Goal: Transaction & Acquisition: Purchase product/service

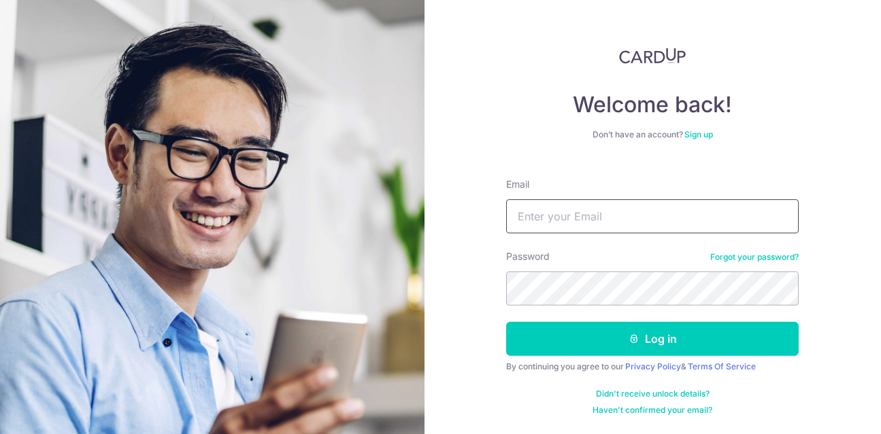
click at [624, 216] on input "Email" at bounding box center [652, 216] width 293 height 34
type input "[PERSON_NAME][EMAIL_ADDRESS][PERSON_NAME][DOMAIN_NAME]"
click at [506, 322] on button "Log in" at bounding box center [652, 339] width 293 height 34
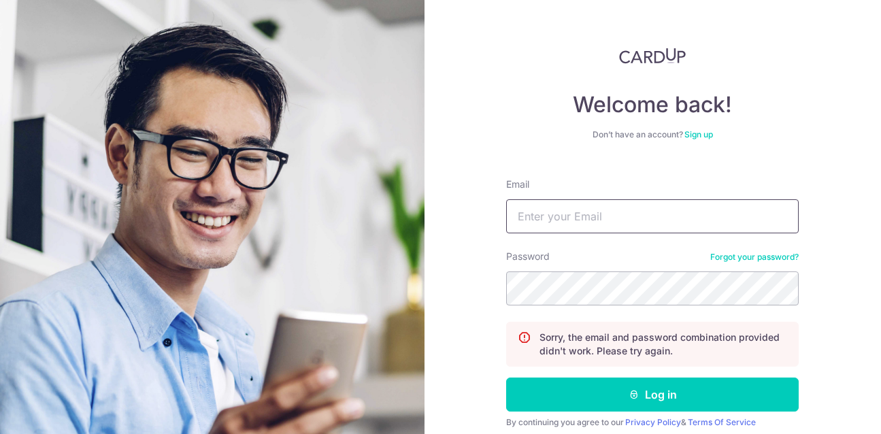
click at [561, 212] on input "Email" at bounding box center [652, 216] width 293 height 34
type input "[PERSON_NAME][EMAIL_ADDRESS][PERSON_NAME][DOMAIN_NAME]"
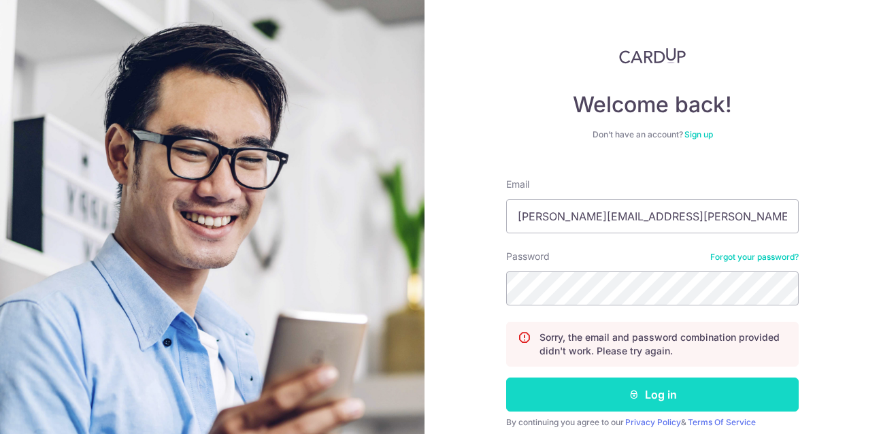
click at [727, 397] on button "Log in" at bounding box center [652, 395] width 293 height 34
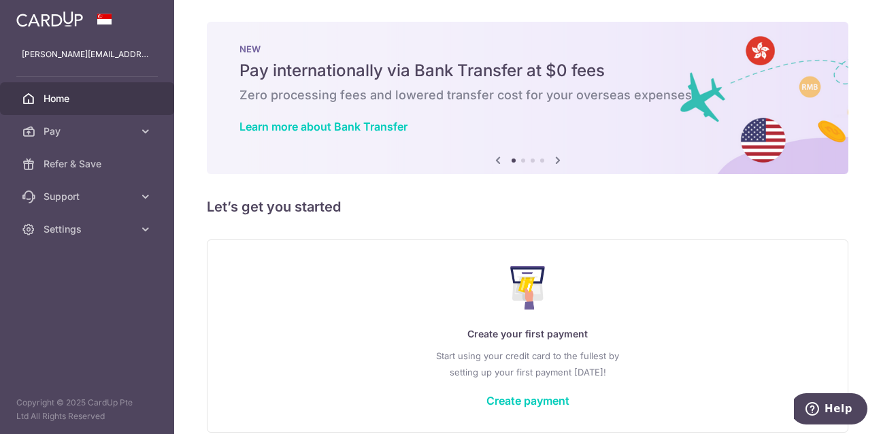
click at [545, 33] on div "NEW Pay internationally via Bank Transfer at $0 fees Zero processing fees and l…" at bounding box center [528, 90] width 642 height 136
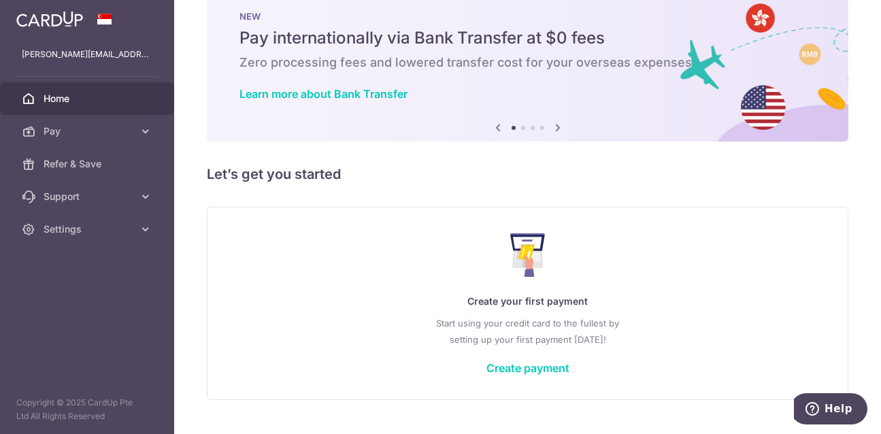
scroll to position [63, 0]
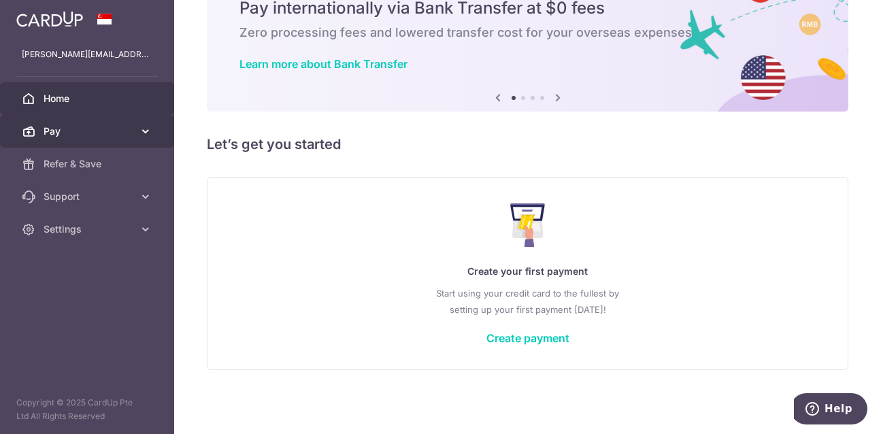
click at [91, 125] on span "Pay" at bounding box center [89, 132] width 90 height 14
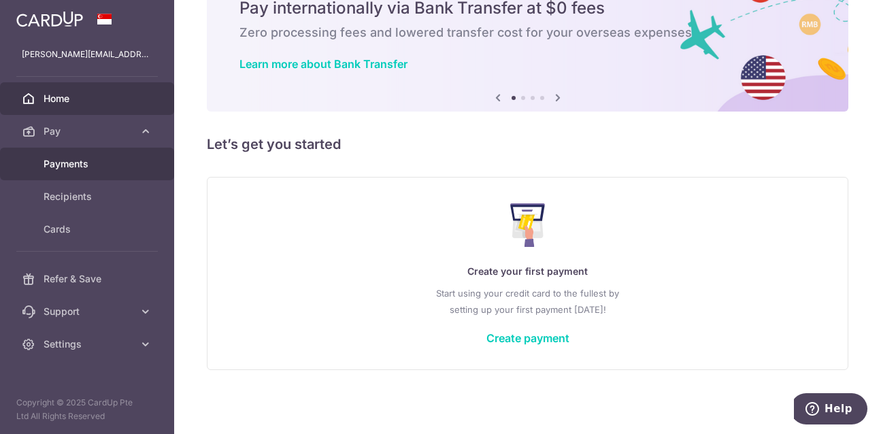
click at [87, 157] on span "Payments" at bounding box center [89, 164] width 90 height 14
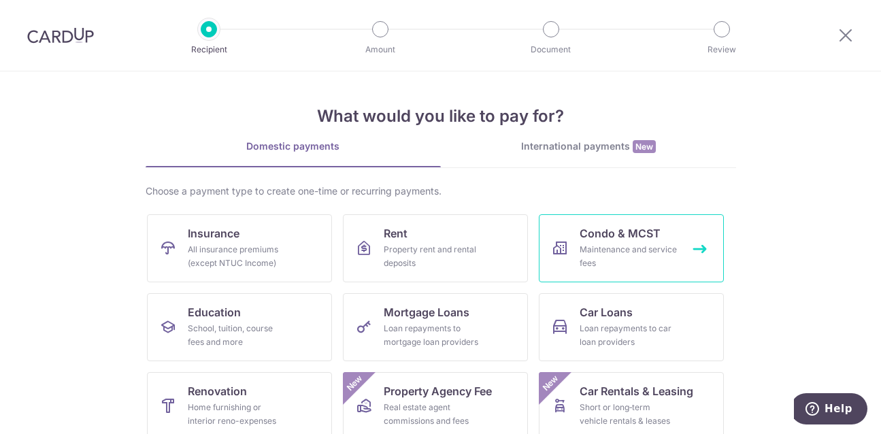
click at [626, 241] on span "Condo & MCST" at bounding box center [620, 233] width 81 height 16
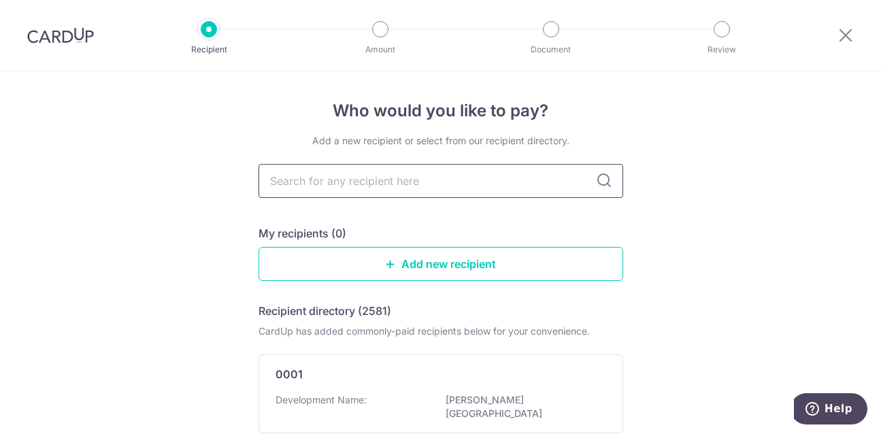
click at [522, 190] on input "text" at bounding box center [441, 181] width 365 height 34
click at [412, 184] on input "text" at bounding box center [441, 181] width 365 height 34
type input "mc"
type input "m"
type input "mcst"
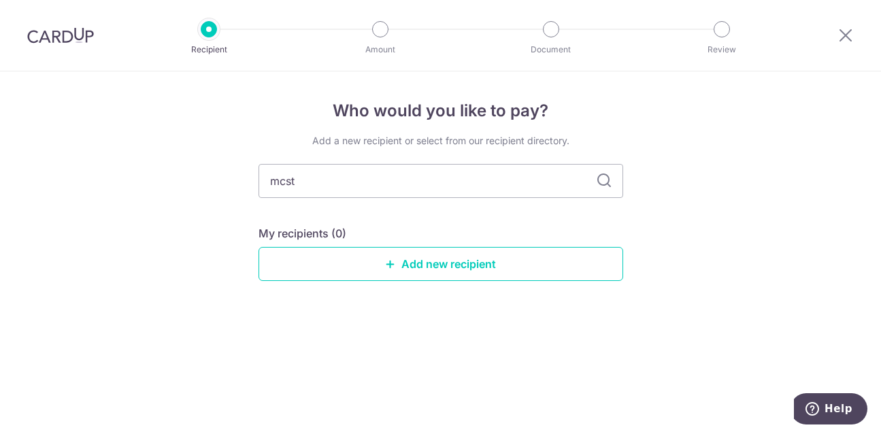
click at [705, 191] on div "Who would you like to pay? Add a new recipient or select from our recipient dir…" at bounding box center [440, 252] width 881 height 363
click at [403, 182] on input "mcst" at bounding box center [441, 181] width 365 height 34
click at [334, 181] on input "mcst" at bounding box center [441, 181] width 365 height 34
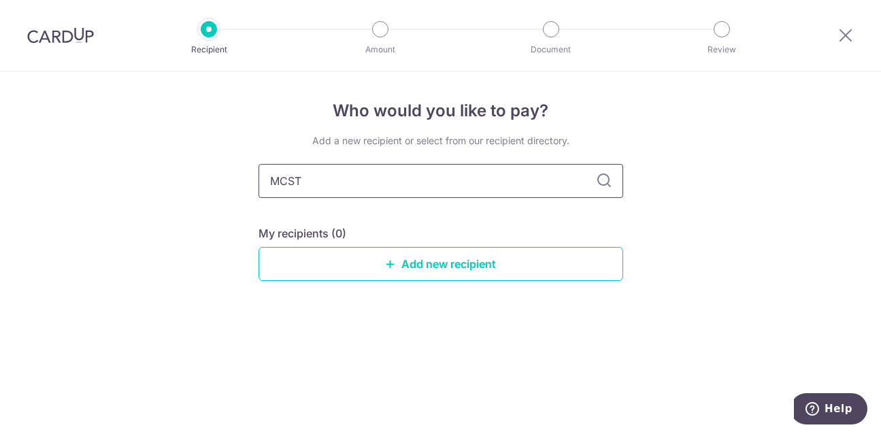
type input "MCST"
type input "MCST 2"
type input "MCST 2637"
click at [417, 266] on link "Add new recipient" at bounding box center [441, 264] width 365 height 34
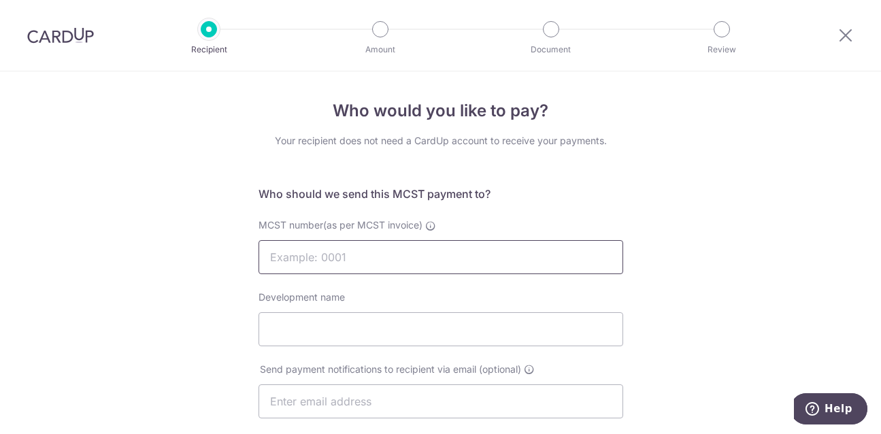
click at [391, 259] on input "MCST number(as per MCST invoice)" at bounding box center [441, 257] width 365 height 34
type input "2637"
click at [387, 322] on input "Development name" at bounding box center [441, 329] width 365 height 34
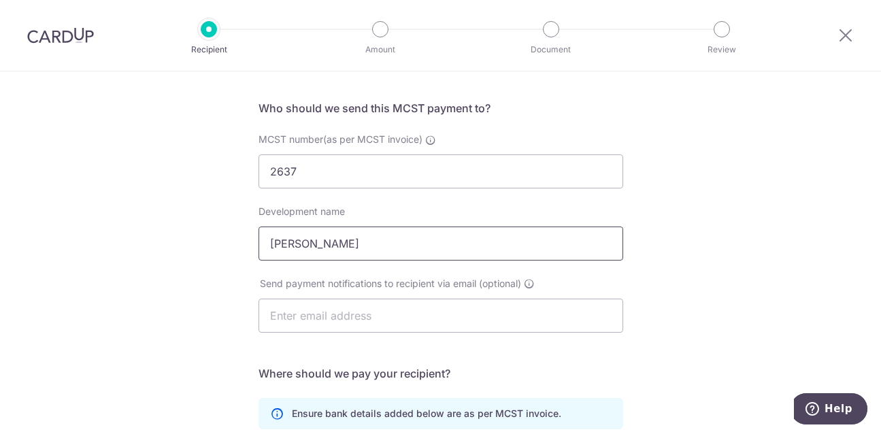
scroll to position [136, 0]
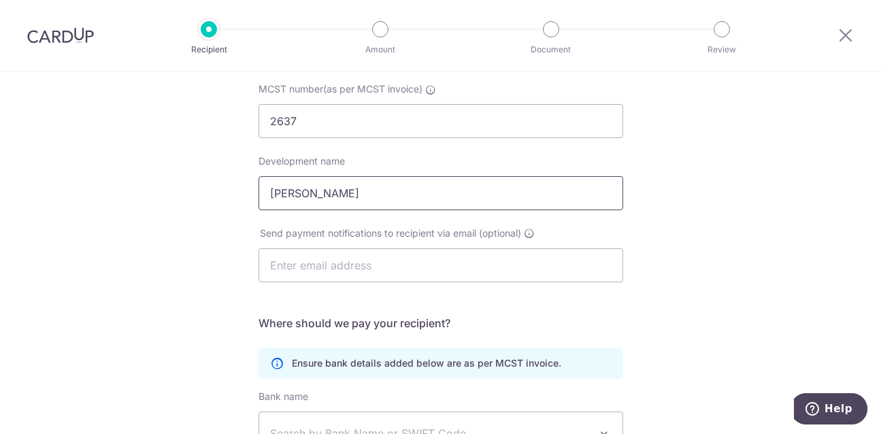
type input "WILKIE VALE"
click at [444, 262] on input "text" at bounding box center [441, 265] width 365 height 34
click at [462, 266] on input "ADMIN@SIERRA" at bounding box center [441, 265] width 365 height 34
click at [425, 268] on input "ADMIN@SIERRA-ASSET" at bounding box center [441, 265] width 365 height 34
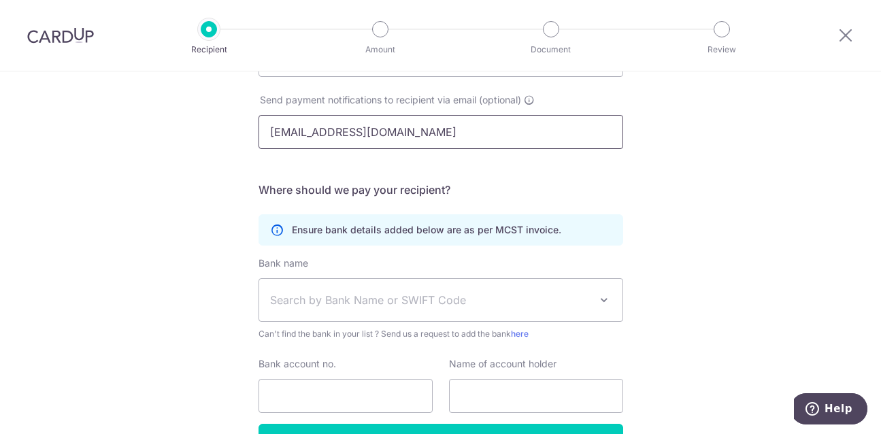
scroll to position [272, 0]
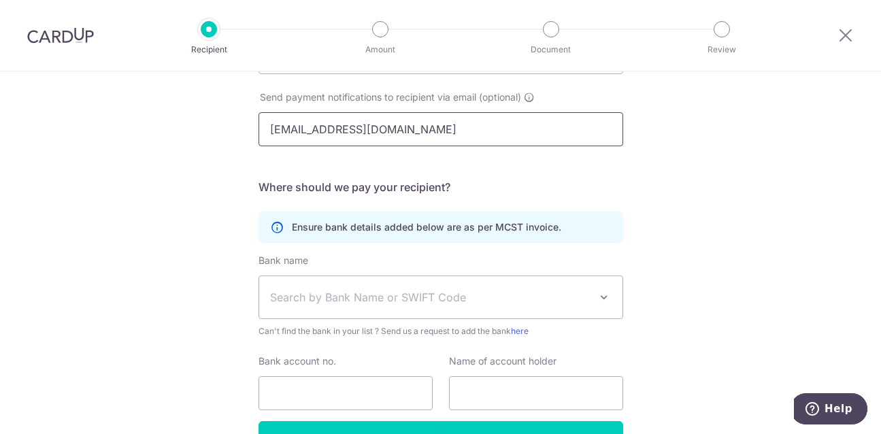
type input "ADMIN@SIERRA-ASSET.SG"
click at [443, 299] on span "Search by Bank Name or SWIFT Code" at bounding box center [430, 297] width 320 height 16
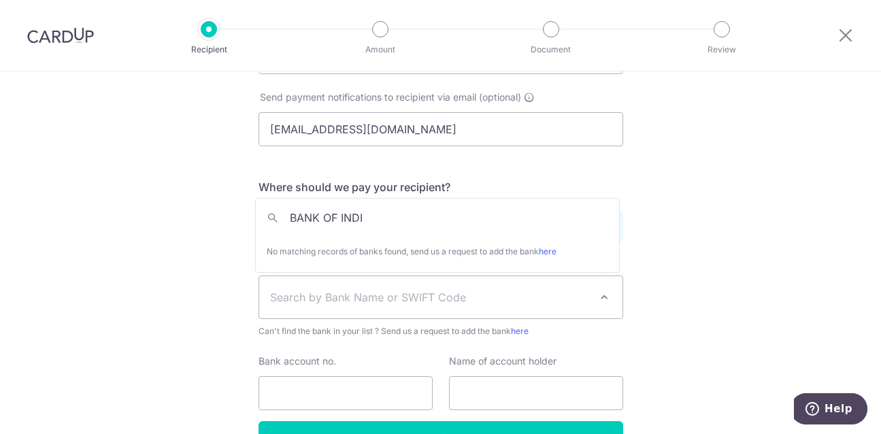
type input "BANK OF INDIA"
click at [508, 226] on input "BANK OF INDIA" at bounding box center [437, 217] width 363 height 27
click at [507, 225] on input "BANK OF INDIA" at bounding box center [437, 217] width 363 height 27
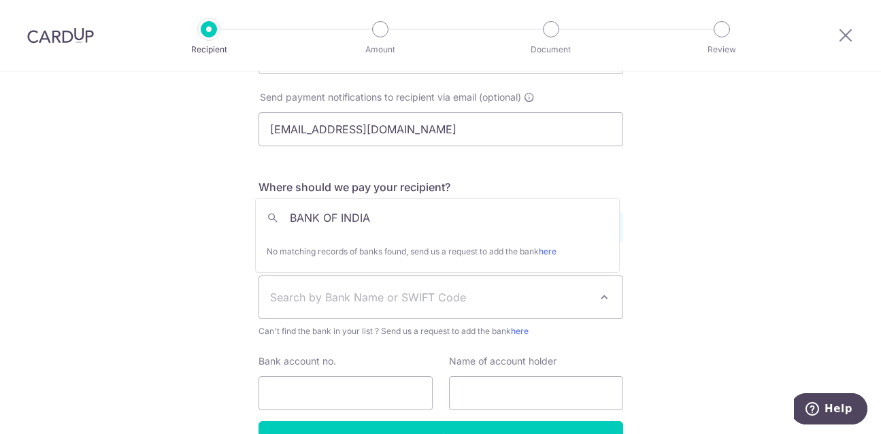
click at [507, 225] on input "BANK OF INDIA" at bounding box center [437, 217] width 363 height 27
click at [538, 226] on input "BANK OF INDIA" at bounding box center [437, 217] width 363 height 27
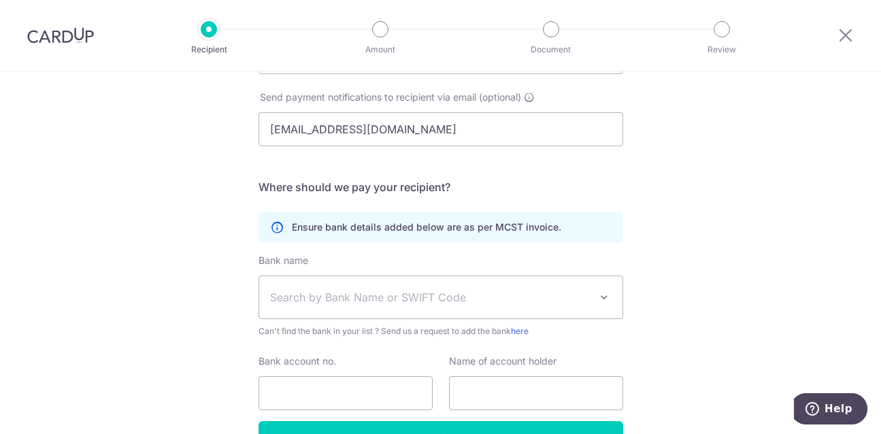
click at [656, 279] on div "Who would you like to pay? Your recipient does not need a CardUp account to rec…" at bounding box center [440, 159] width 881 height 720
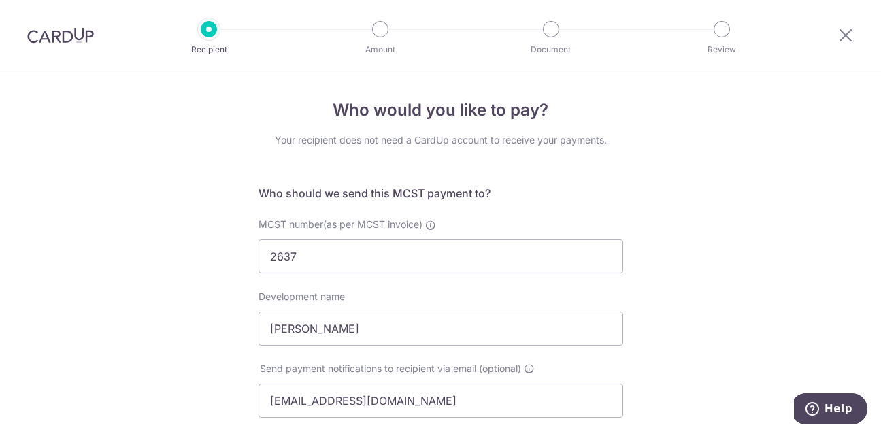
scroll to position [0, 0]
click at [466, 19] on div "Recipient Amount Document Review" at bounding box center [466, 35] width 584 height 71
click at [319, 252] on input "2637" at bounding box center [441, 257] width 365 height 34
type input "4685"
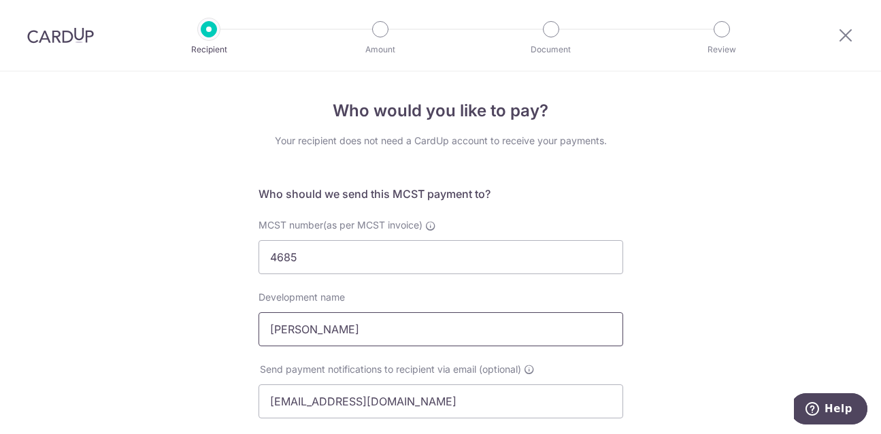
click at [345, 331] on input "WILKIE VALE" at bounding box center [441, 329] width 365 height 34
type input "CITY GATE #B1-52"
click at [383, 265] on input "4685" at bounding box center [441, 257] width 365 height 34
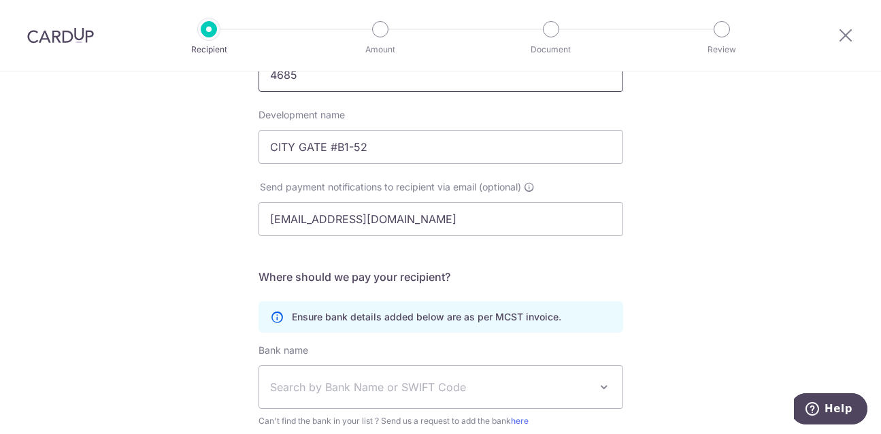
scroll to position [204, 0]
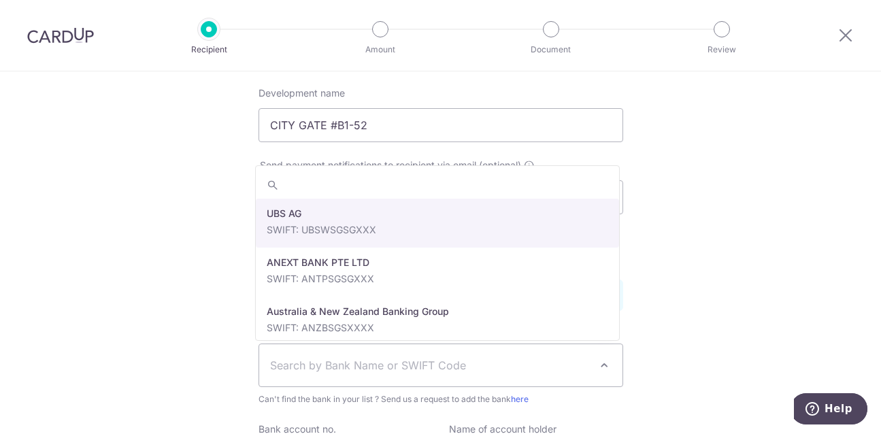
click at [427, 371] on span "Search by Bank Name or SWIFT Code" at bounding box center [430, 365] width 320 height 16
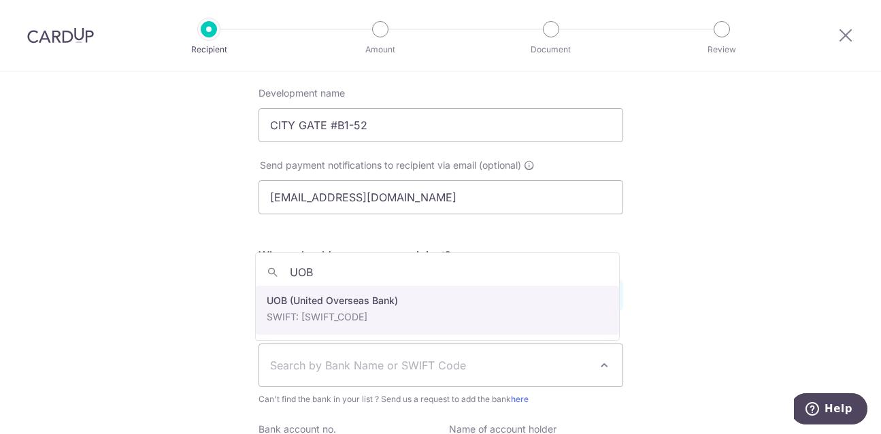
type input "UOB"
select select "18"
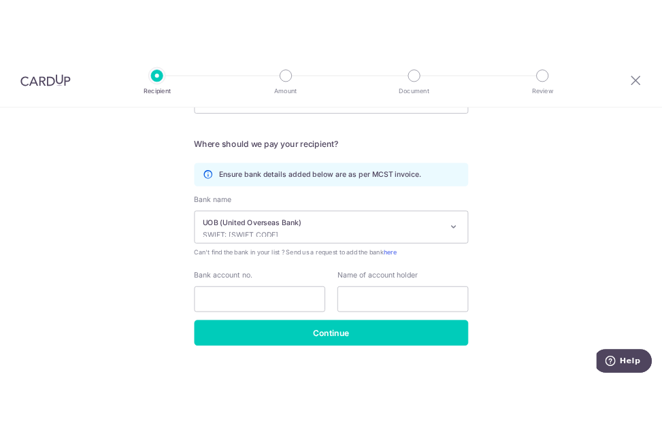
scroll to position [340, 0]
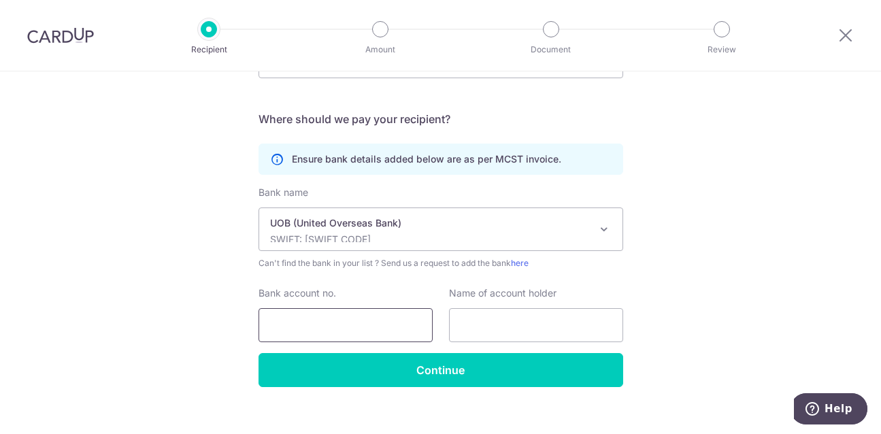
click at [358, 321] on input "Bank account no." at bounding box center [346, 325] width 174 height 34
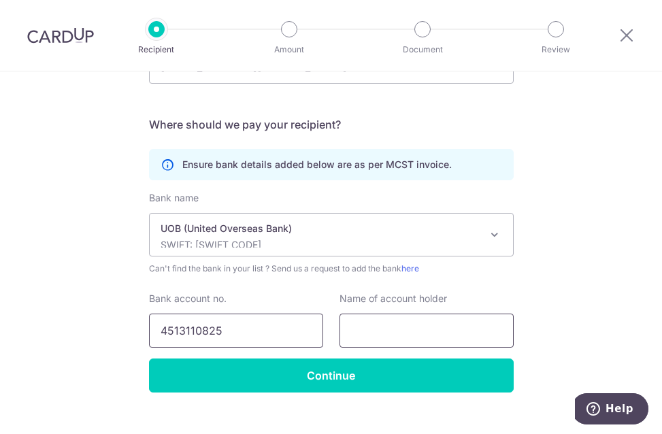
type input "4513110825"
click at [353, 329] on input "text" at bounding box center [427, 331] width 174 height 34
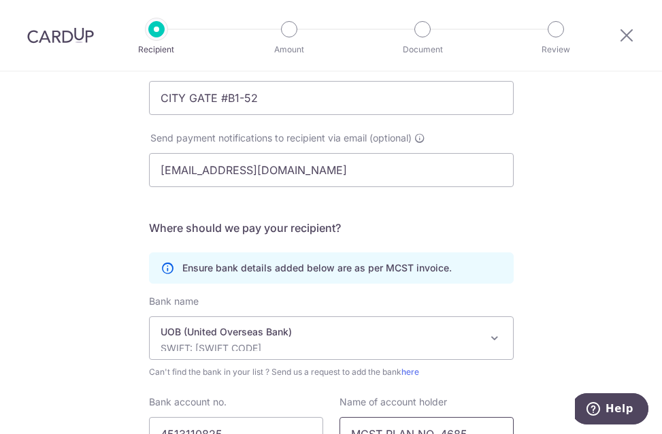
scroll to position [204, 0]
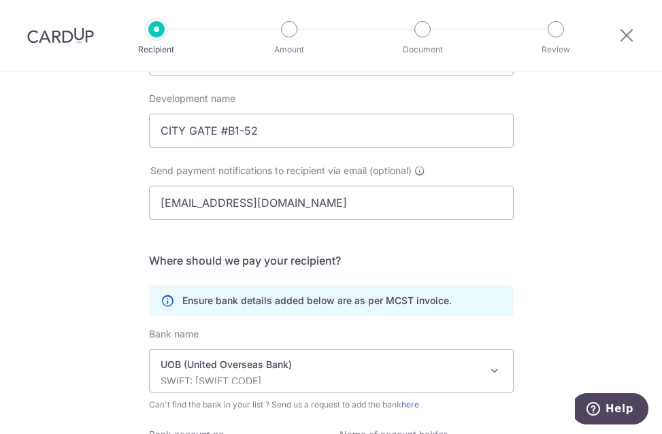
type input "MCST PLAN NO. 4685"
click at [314, 203] on input "ADMIN@SIERRA-ASSET.SG" at bounding box center [331, 203] width 365 height 34
drag, startPoint x: 314, startPoint y: 203, endPoint x: 147, endPoint y: 206, distance: 167.5
click at [149, 206] on input "ADMIN@SIERRA-ASSET.SG" at bounding box center [331, 203] width 365 height 34
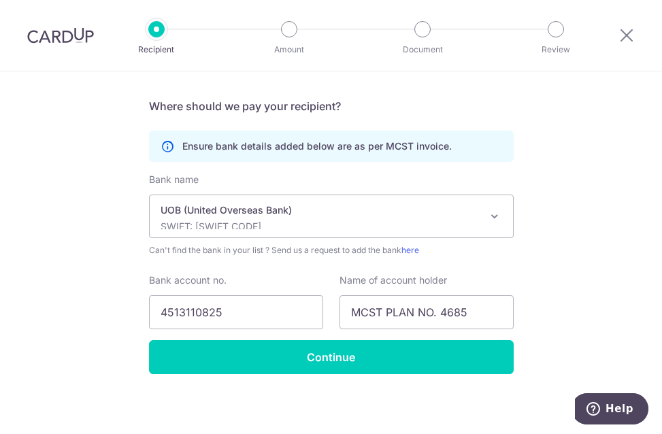
scroll to position [363, 0]
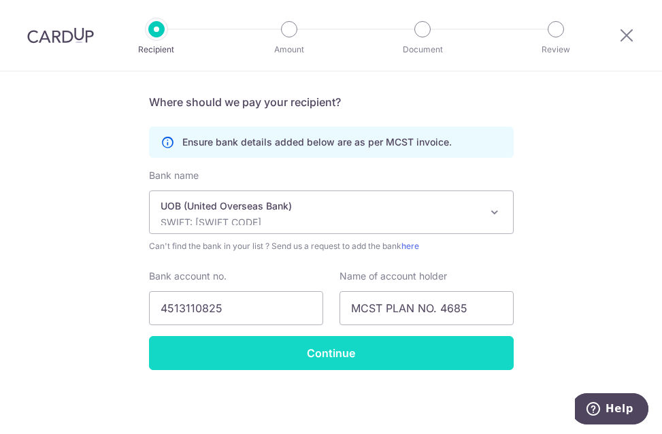
type input "CITYGATE.MA@GMAIL.COM"
click at [353, 347] on input "Continue" at bounding box center [331, 353] width 365 height 34
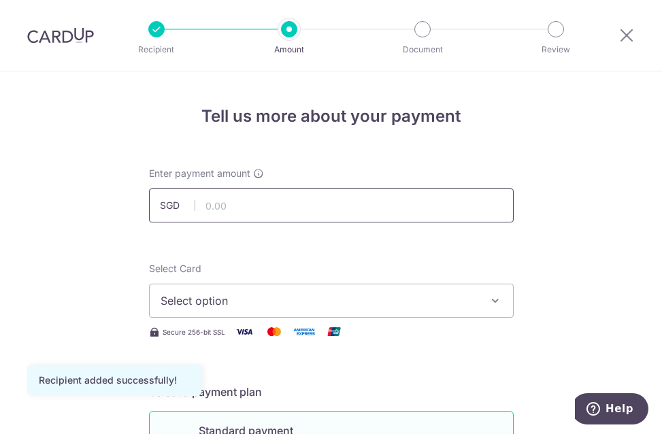
click at [233, 207] on input "text" at bounding box center [331, 206] width 365 height 34
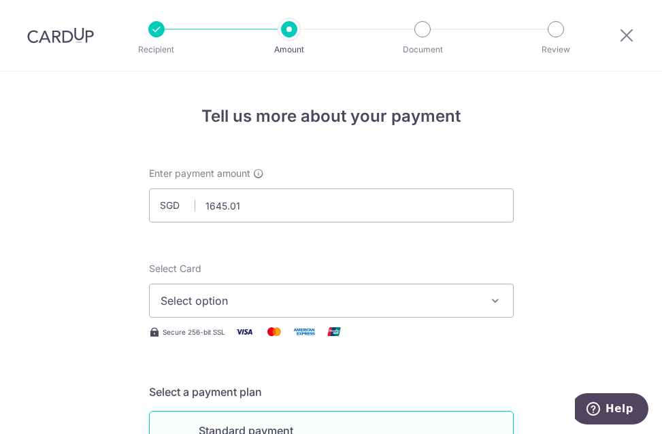
type input "1,645.01"
click at [324, 306] on span "Select option" at bounding box center [319, 301] width 317 height 16
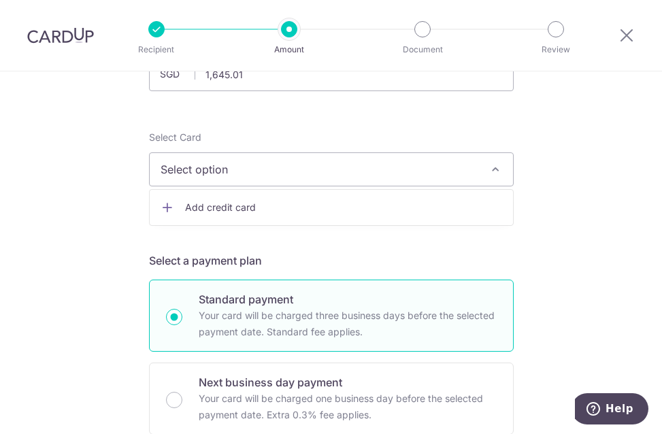
scroll to position [136, 0]
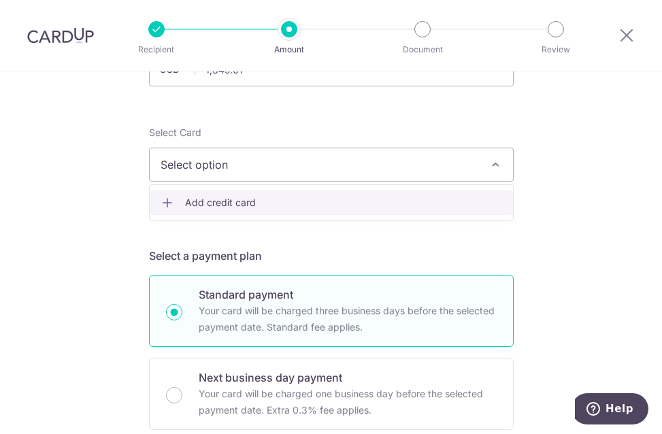
click at [217, 206] on span "Add credit card" at bounding box center [343, 203] width 317 height 14
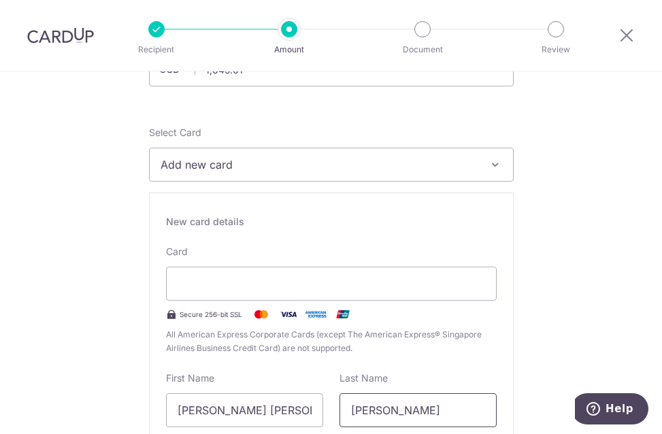
drag, startPoint x: 406, startPoint y: 414, endPoint x: 334, endPoint y: 415, distance: 72.2
click at [334, 415] on div "Last Name [PERSON_NAME]" at bounding box center [418, 400] width 174 height 56
drag, startPoint x: 272, startPoint y: 415, endPoint x: 136, endPoint y: 415, distance: 135.5
paste input "[PERSON_NAME]"
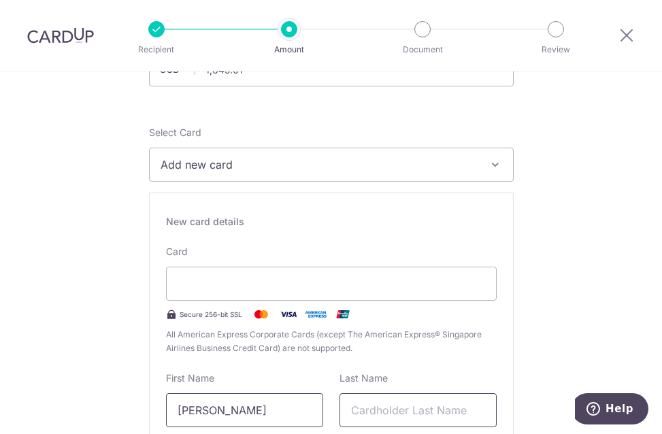
type input "[PERSON_NAME]"
click at [366, 406] on input "text" at bounding box center [418, 410] width 157 height 34
type input "[PERSON_NAME]"
click at [437, 363] on div "New card details Card Secure 256-bit SSL All American Express Corporate Cards (…" at bounding box center [331, 388] width 365 height 391
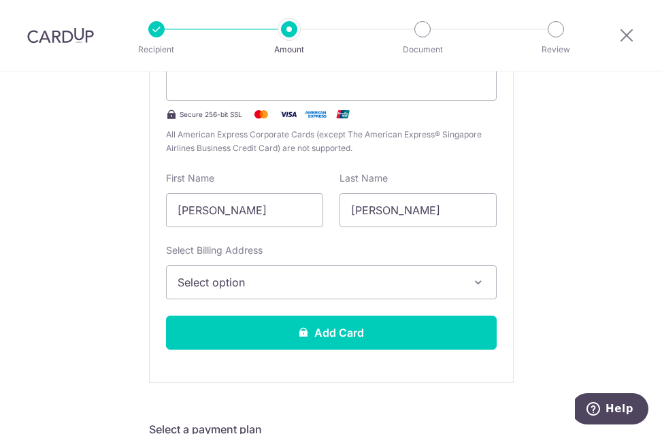
scroll to position [340, 0]
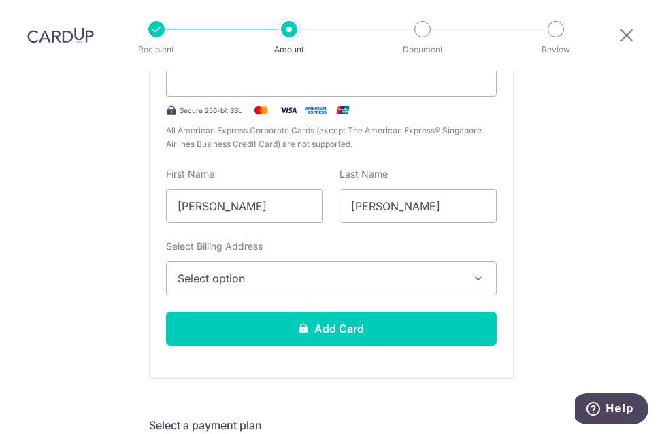
click at [460, 283] on button "Select option" at bounding box center [331, 278] width 331 height 34
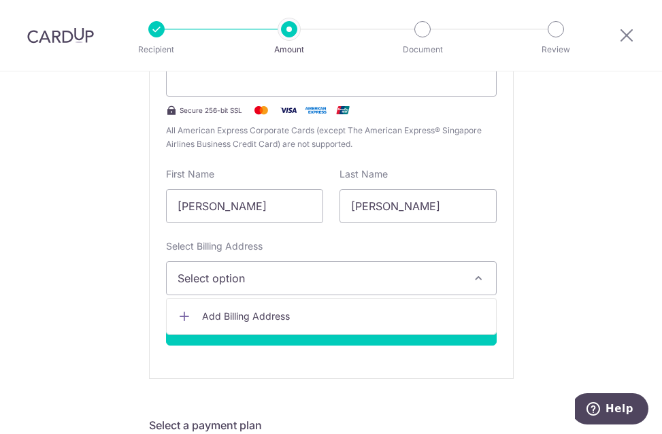
click at [460, 283] on button "Select option" at bounding box center [331, 278] width 331 height 34
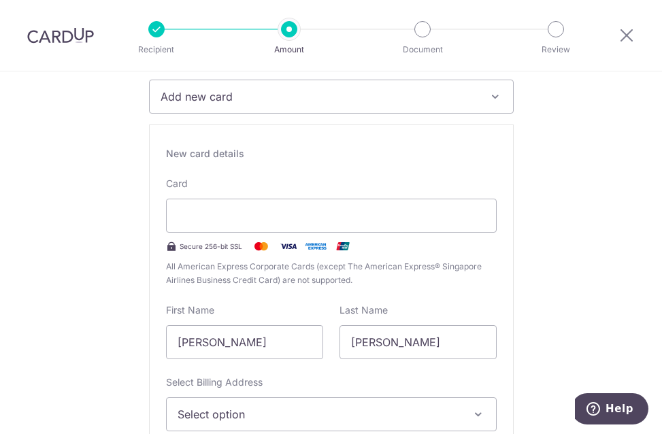
scroll to position [408, 0]
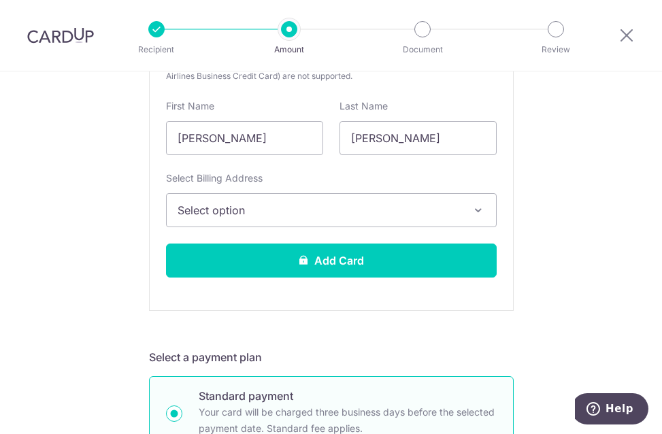
click at [474, 215] on icon "button" at bounding box center [479, 211] width 14 height 14
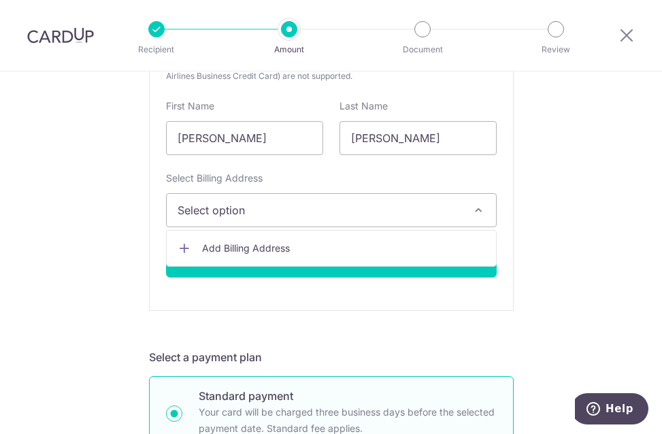
click at [274, 250] on span "Add Billing Address" at bounding box center [343, 249] width 283 height 14
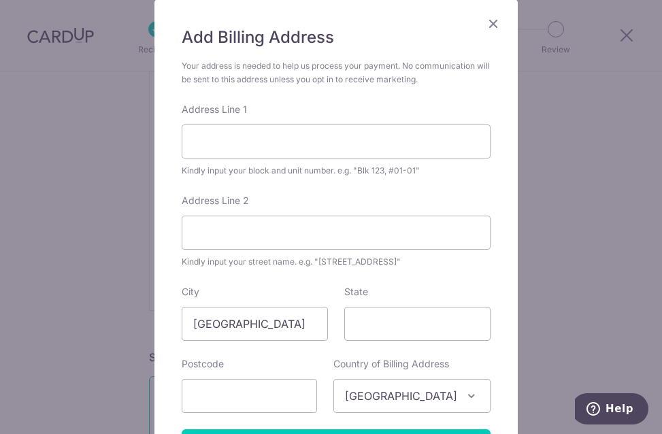
scroll to position [68, 0]
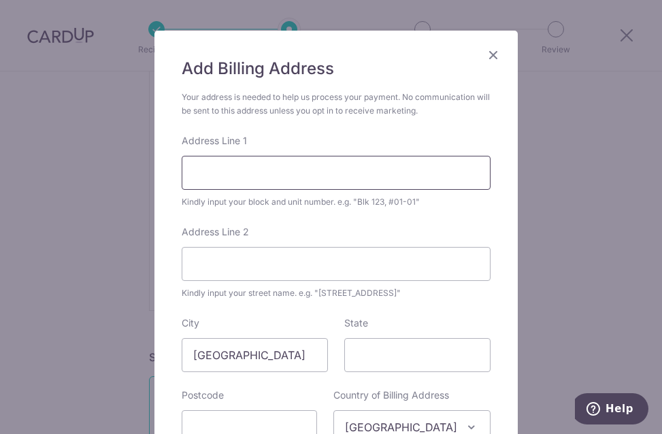
click at [255, 175] on input "Address Line 1" at bounding box center [336, 173] width 309 height 34
type input "b"
type input "BLK 444, #22-453"
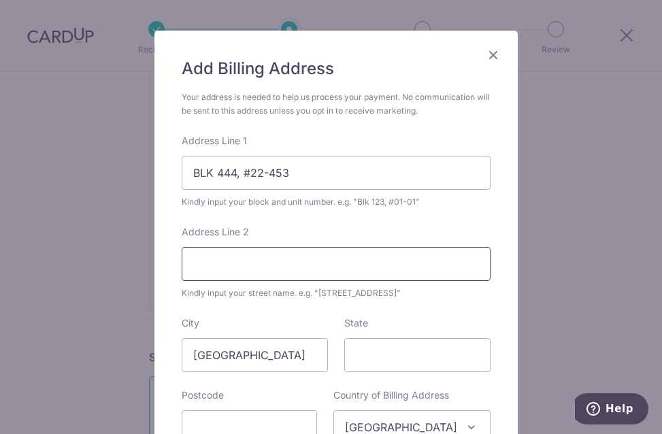
click at [238, 265] on input "Address Line 2" at bounding box center [336, 264] width 309 height 34
type input "SIN MING AVENUE"
click at [380, 357] on input "State" at bounding box center [417, 355] width 146 height 34
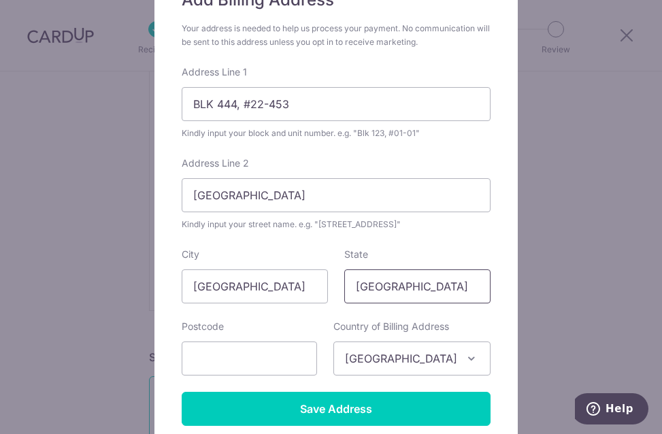
scroll to position [255, 0]
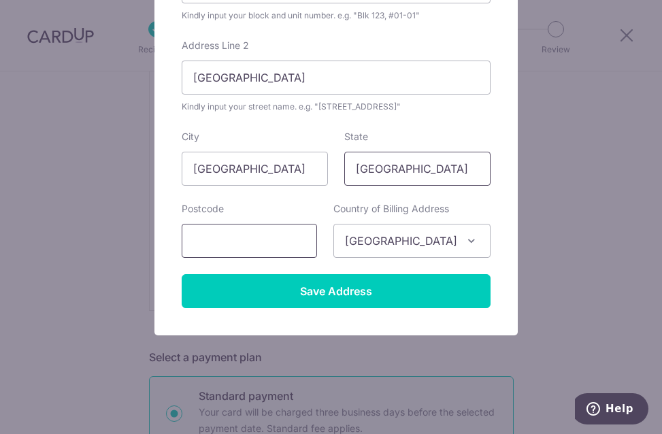
type input "SINGAPORE"
click at [254, 244] on input "text" at bounding box center [249, 241] width 135 height 34
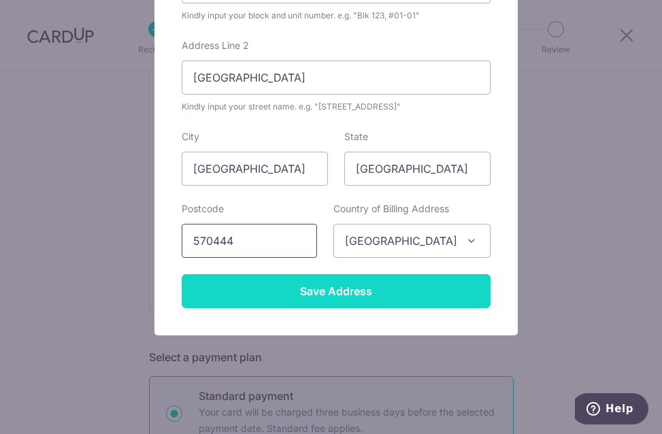
type input "570444"
click at [346, 294] on input "Save Address" at bounding box center [336, 291] width 309 height 34
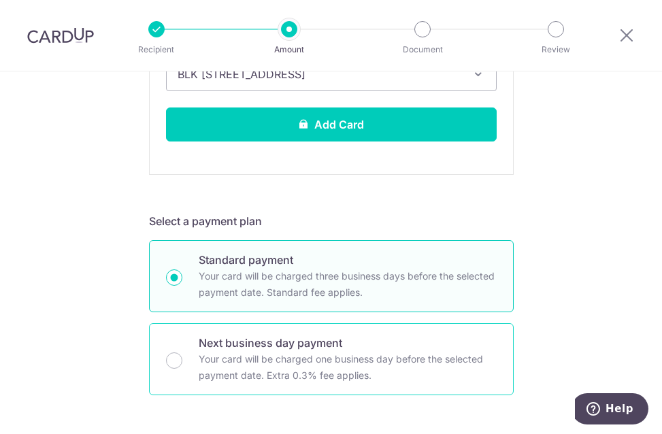
scroll to position [408, 0]
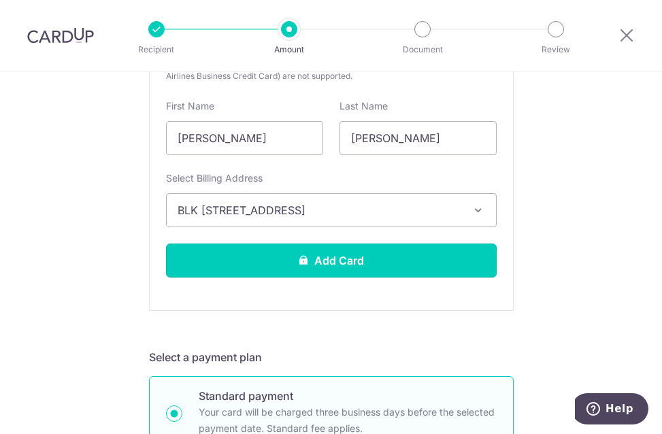
click at [353, 267] on button "Add Card" at bounding box center [331, 261] width 331 height 34
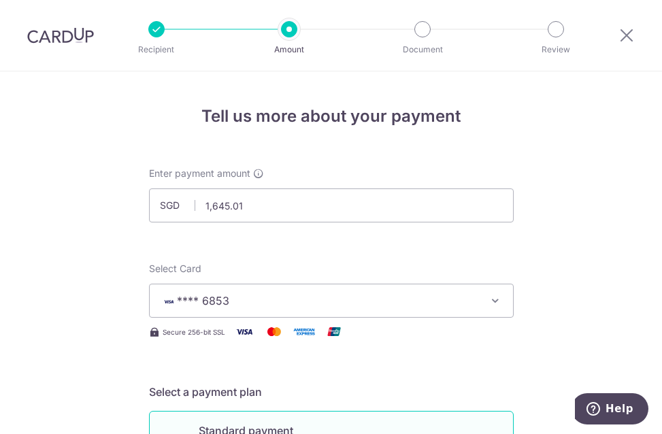
click at [413, 301] on span "**** 6853" at bounding box center [319, 301] width 317 height 16
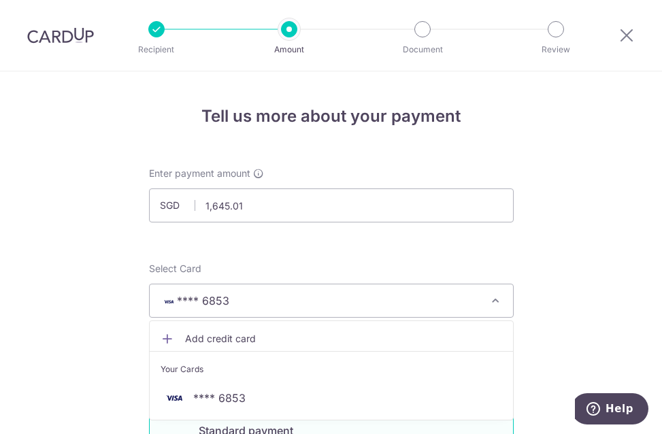
click at [413, 301] on span "**** 6853" at bounding box center [319, 301] width 317 height 16
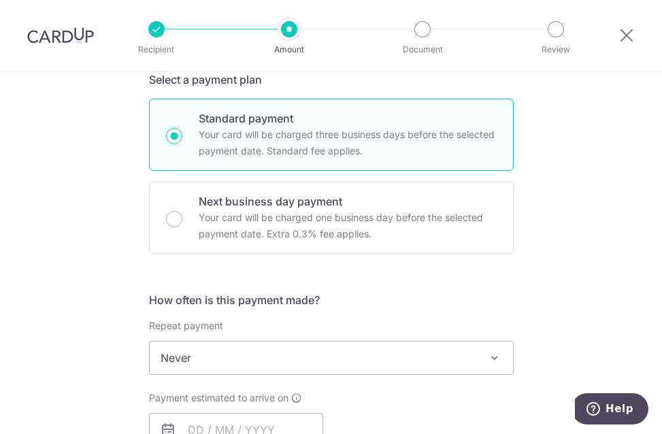
scroll to position [340, 0]
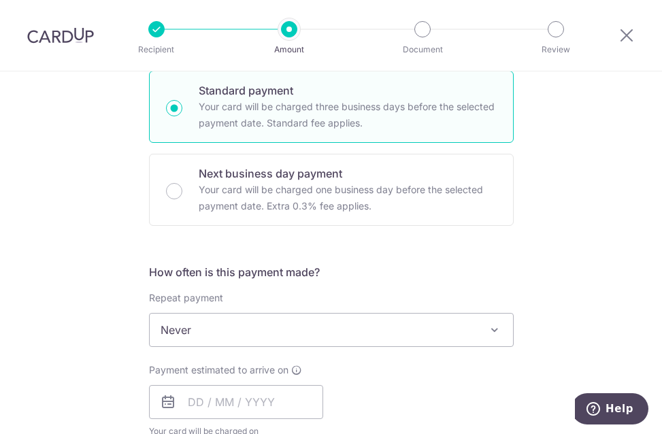
click at [398, 328] on span "Never" at bounding box center [331, 330] width 363 height 33
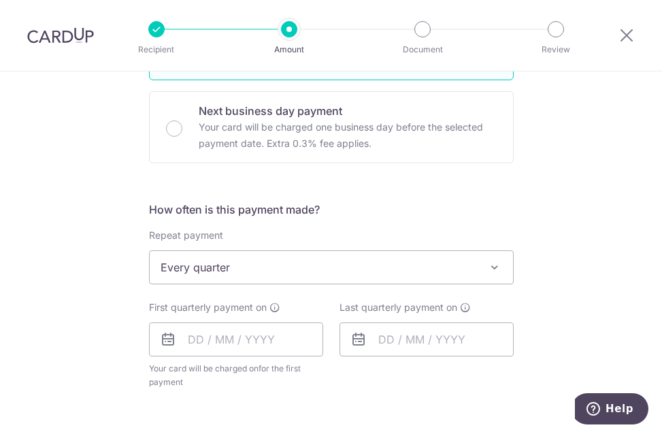
scroll to position [476, 0]
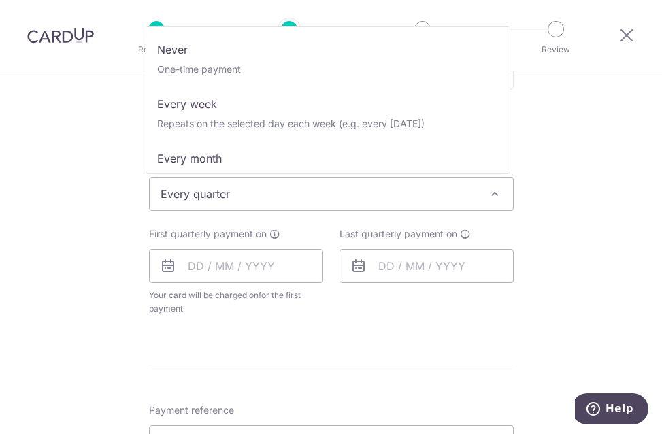
click at [363, 198] on span "Every quarter" at bounding box center [331, 194] width 363 height 33
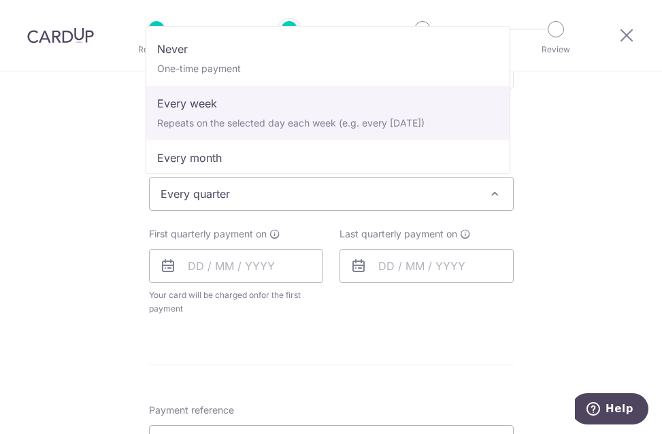
scroll to position [0, 0]
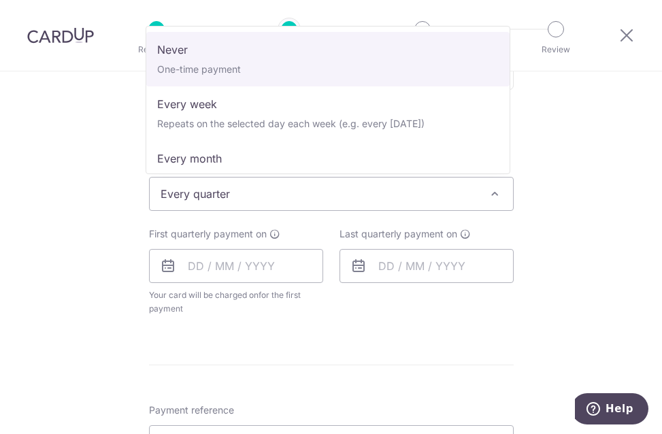
select select "1"
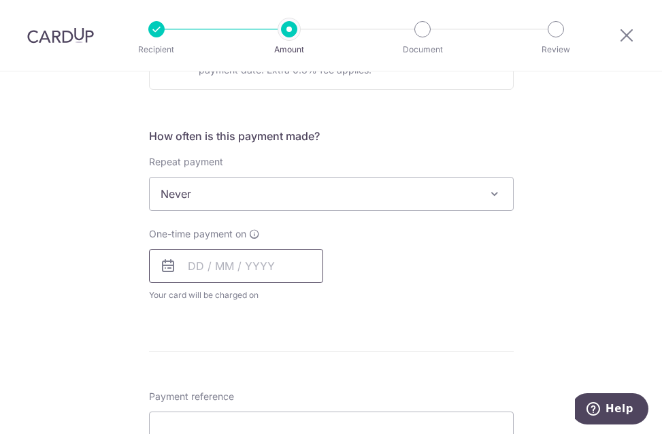
click at [190, 269] on input "text" at bounding box center [236, 266] width 174 height 34
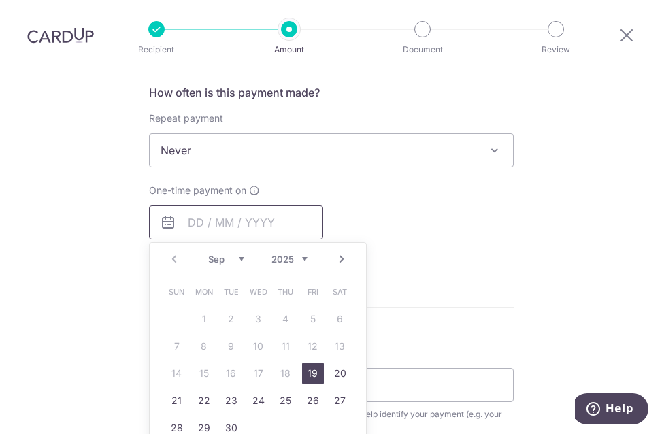
scroll to position [545, 0]
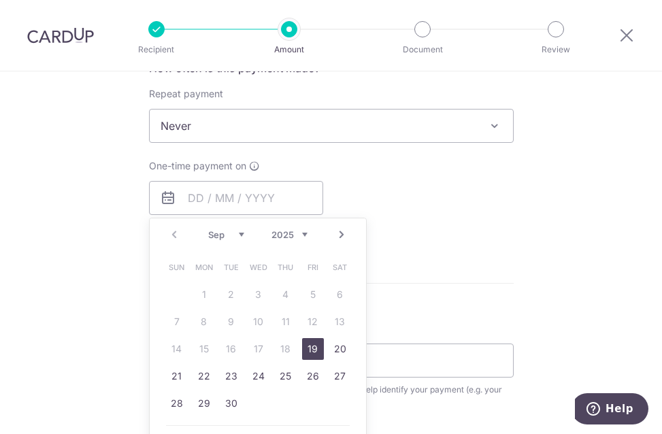
click at [317, 351] on link "19" at bounding box center [313, 349] width 22 height 22
type input "[DATE]"
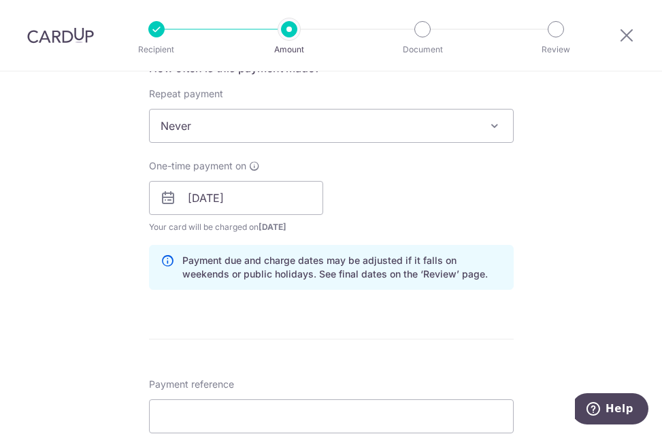
click at [170, 203] on icon at bounding box center [168, 198] width 16 height 16
click at [165, 195] on icon at bounding box center [168, 198] width 16 height 16
click at [217, 198] on input "[DATE]" at bounding box center [236, 198] width 174 height 34
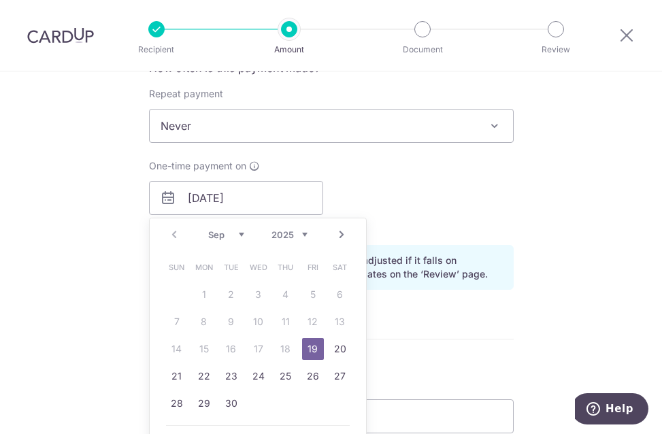
click at [308, 345] on link "19" at bounding box center [313, 349] width 22 height 22
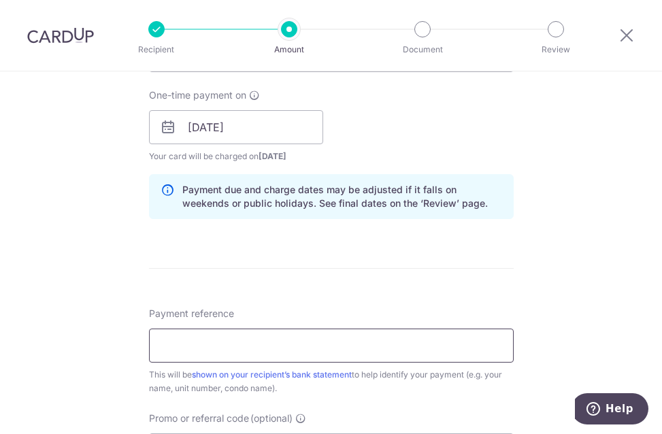
scroll to position [681, 0]
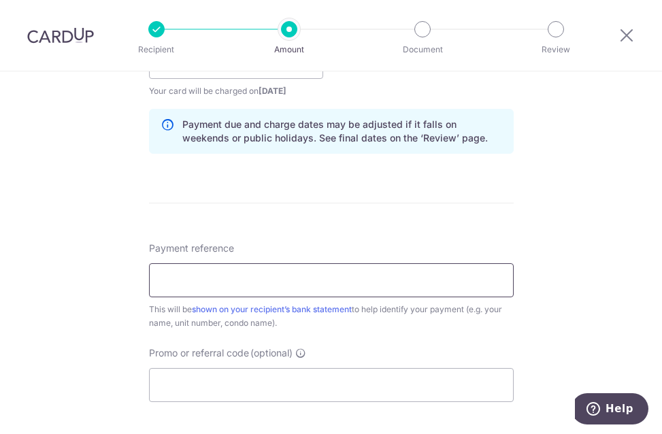
click at [409, 276] on input "Payment reference" at bounding box center [331, 280] width 365 height 34
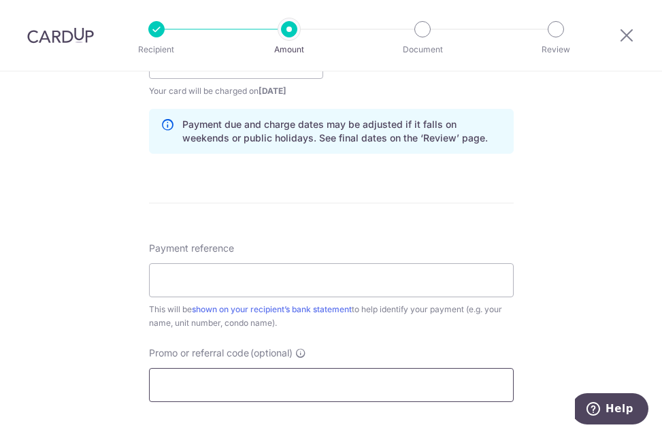
click at [172, 393] on input "Promo or referral code (optional)" at bounding box center [331, 385] width 365 height 34
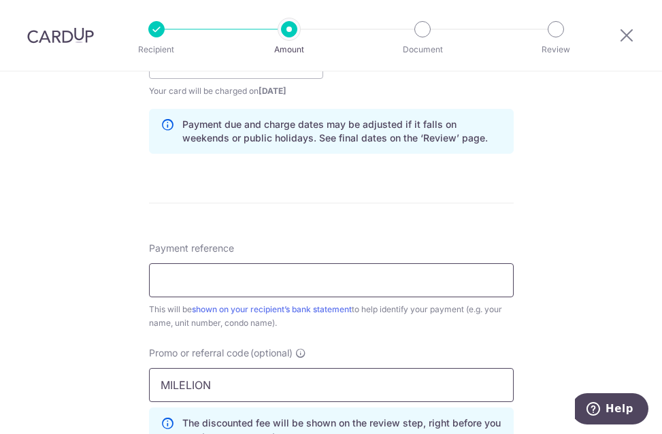
type input "MILELION"
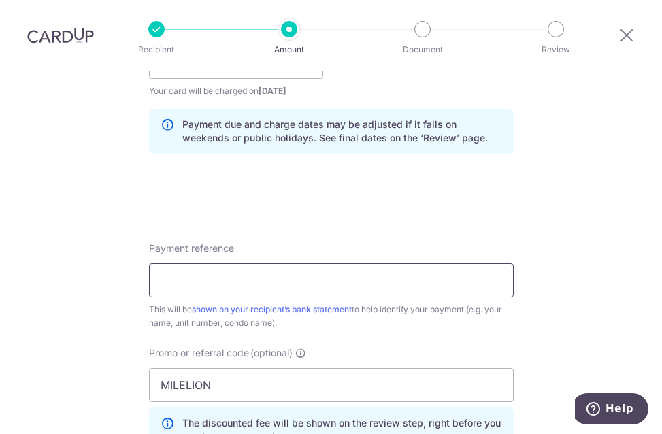
click at [184, 270] on input "Payment reference" at bounding box center [331, 280] width 365 height 34
click at [203, 285] on input "Payment reference" at bounding box center [331, 280] width 365 height 34
click at [190, 286] on input "371#b01-52" at bounding box center [331, 280] width 365 height 34
click at [158, 280] on input "371#B01-52" at bounding box center [331, 280] width 365 height 34
click at [157, 280] on input "BLK371#B01-52" at bounding box center [331, 280] width 365 height 34
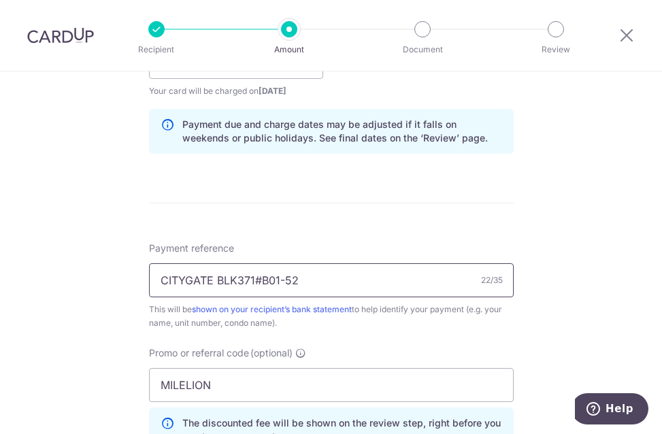
click at [344, 276] on input "CITYGATE BLK371#B01-52" at bounding box center [331, 280] width 365 height 34
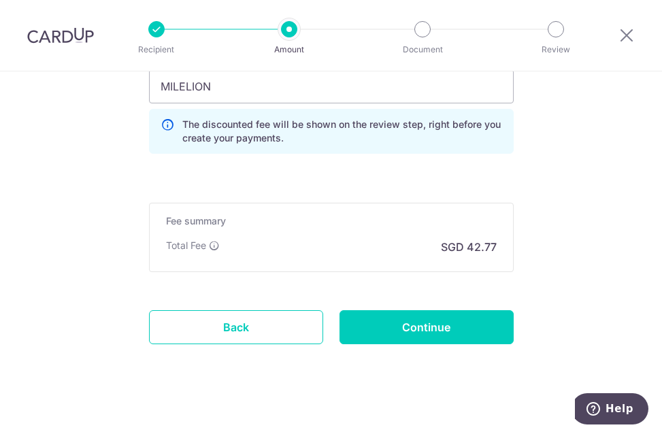
scroll to position [992, 0]
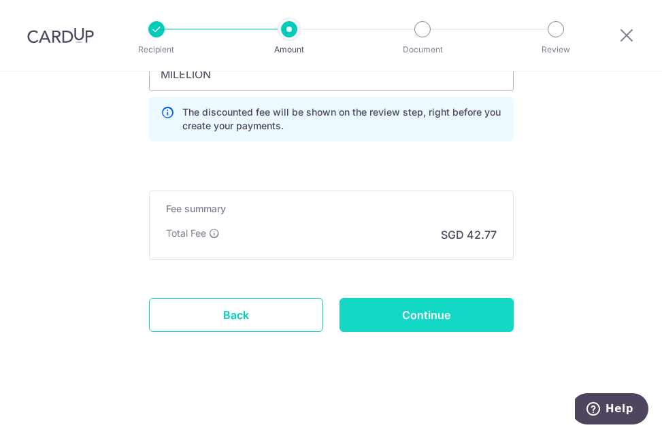
type input "CITYGATE BLK371#B01-52"
click at [379, 314] on input "Continue" at bounding box center [427, 315] width 174 height 34
type input "Create Schedule"
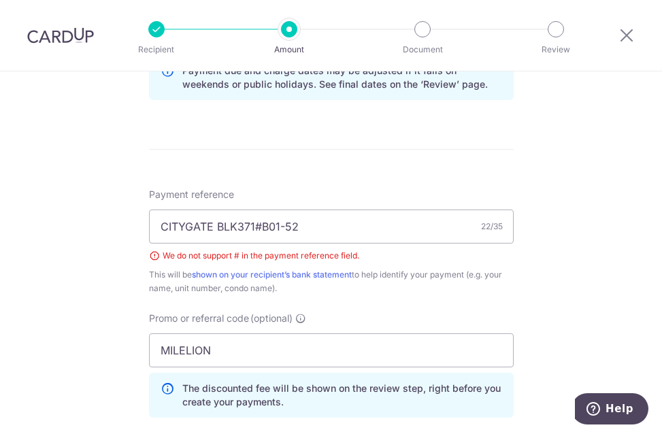
scroll to position [708, 0]
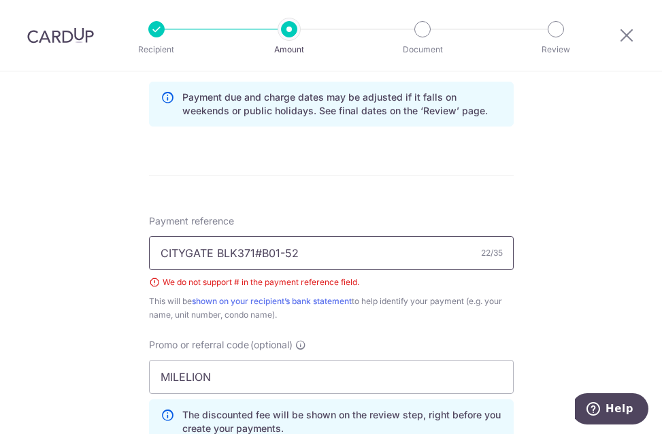
click at [261, 253] on input "CITYGATE BLK371#B01-52" at bounding box center [331, 253] width 365 height 34
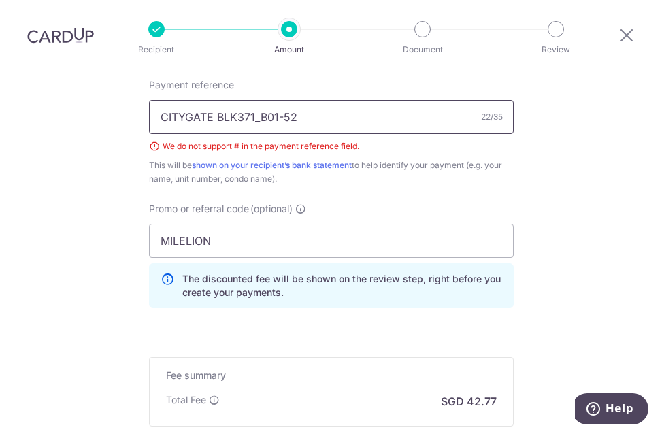
scroll to position [1011, 0]
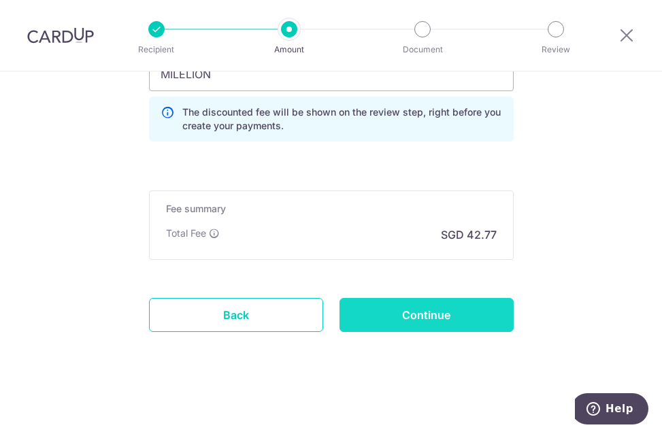
type input "CITYGATE BLK371_B01-52"
click at [398, 322] on input "Continue" at bounding box center [427, 315] width 174 height 34
type input "Create Schedule"
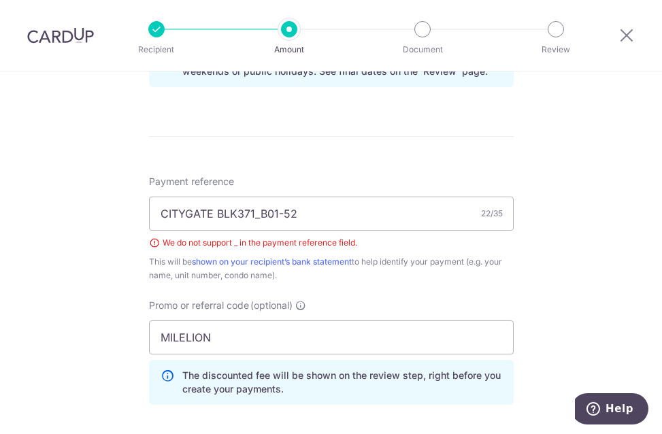
scroll to position [708, 0]
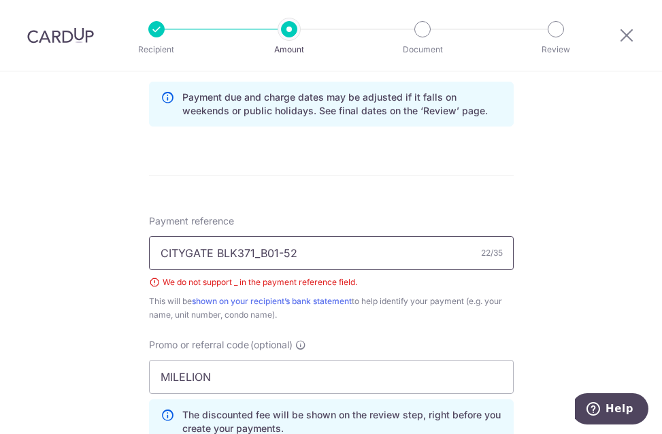
click at [257, 255] on input "CITYGATE BLK371_B01-52" at bounding box center [331, 253] width 365 height 34
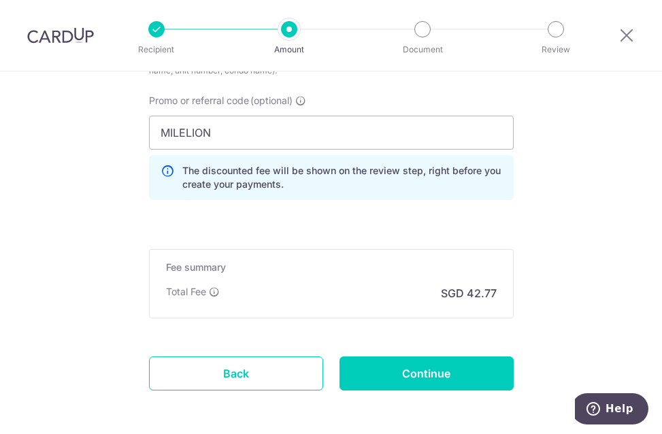
scroll to position [980, 0]
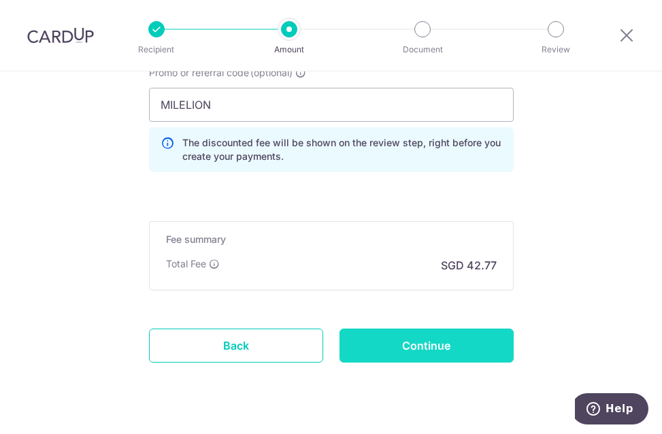
type input "CITYGATE BLK371 B01-52"
click at [370, 346] on input "Continue" at bounding box center [427, 346] width 174 height 34
type input "Create Schedule"
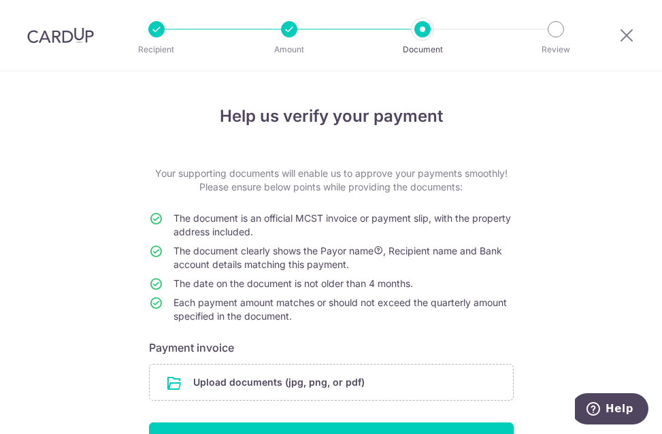
scroll to position [106, 0]
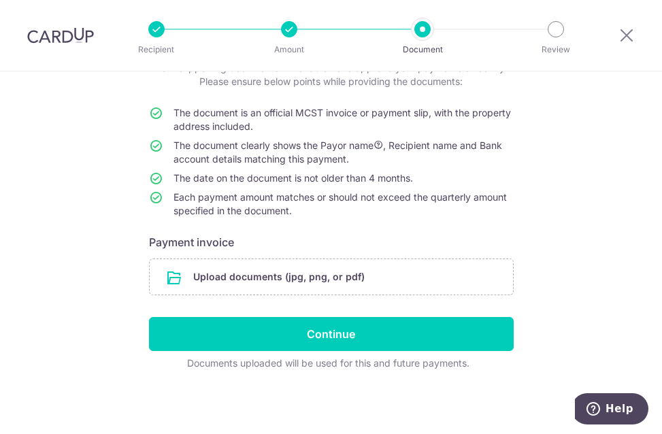
click at [613, 188] on div "Help us verify your payment Your supporting documents will enable us to approve…" at bounding box center [331, 200] width 662 height 468
click at [322, 280] on input "file" at bounding box center [331, 276] width 363 height 35
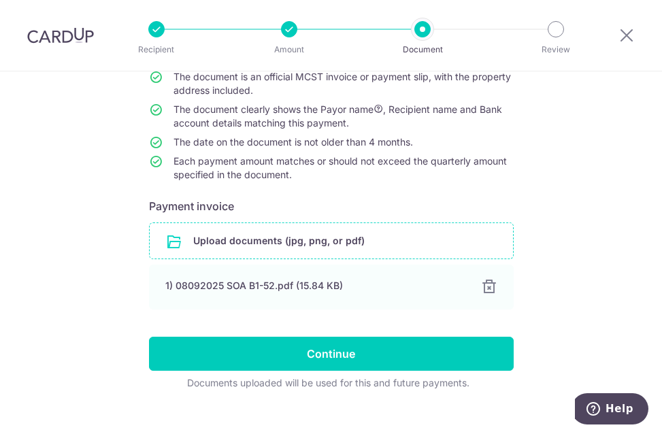
scroll to position [161, 0]
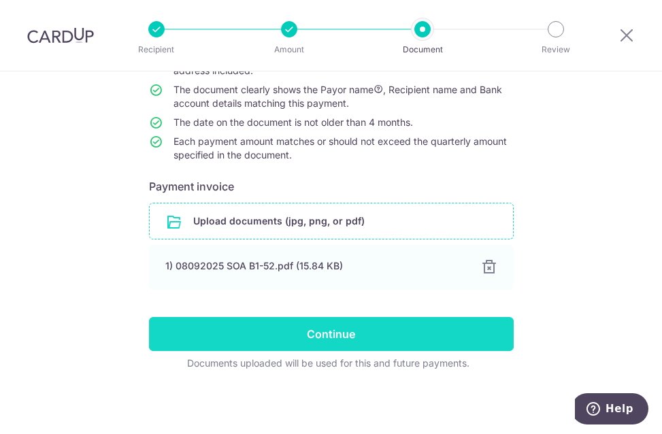
click at [346, 338] on input "Continue" at bounding box center [331, 334] width 365 height 34
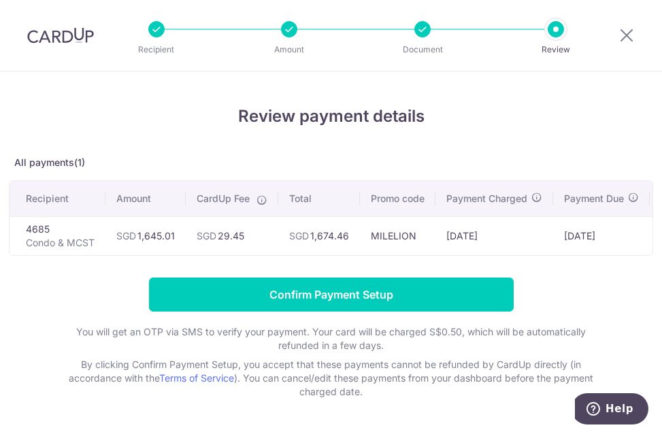
click at [427, 29] on div at bounding box center [423, 29] width 16 height 16
click at [560, 28] on div at bounding box center [556, 29] width 16 height 16
click at [430, 29] on div at bounding box center [423, 29] width 16 height 16
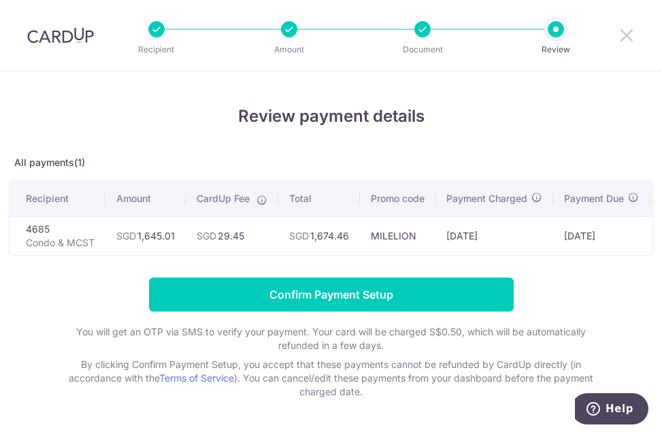
click at [630, 35] on icon at bounding box center [627, 35] width 16 height 17
click at [631, 39] on icon at bounding box center [627, 35] width 16 height 17
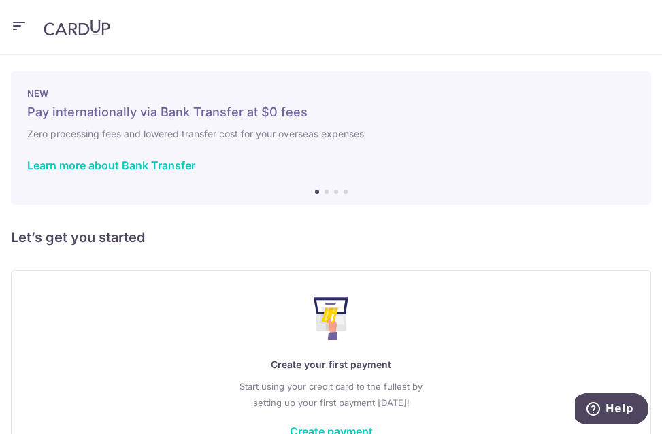
scroll to position [93, 0]
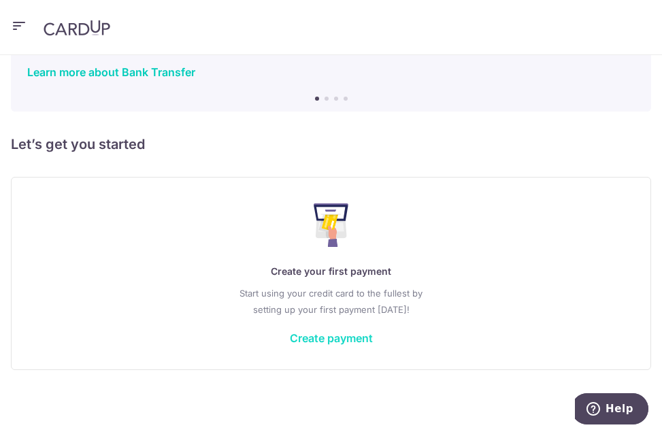
click at [339, 341] on link "Create payment" at bounding box center [331, 338] width 83 height 14
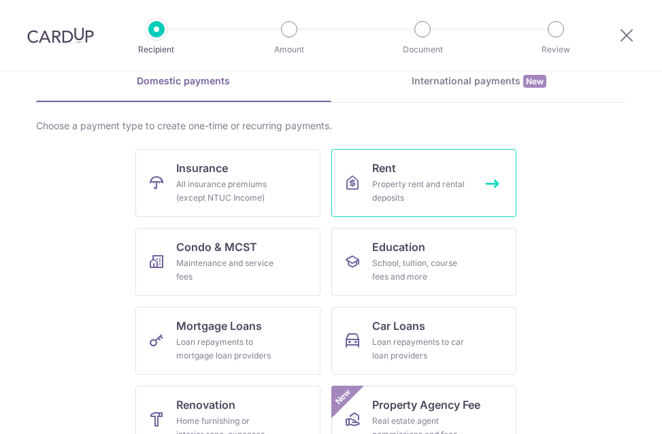
scroll to position [136, 0]
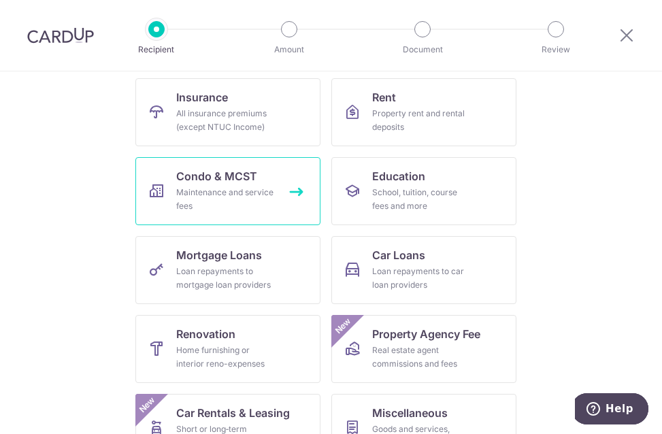
click at [256, 191] on div "Maintenance and service fees" at bounding box center [225, 199] width 98 height 27
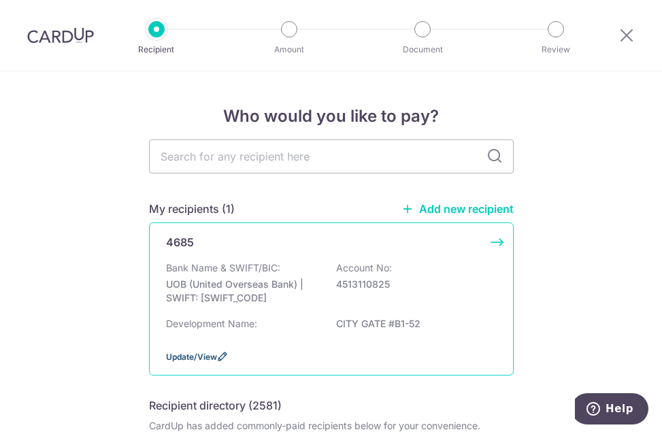
click at [221, 356] on icon at bounding box center [222, 356] width 11 height 11
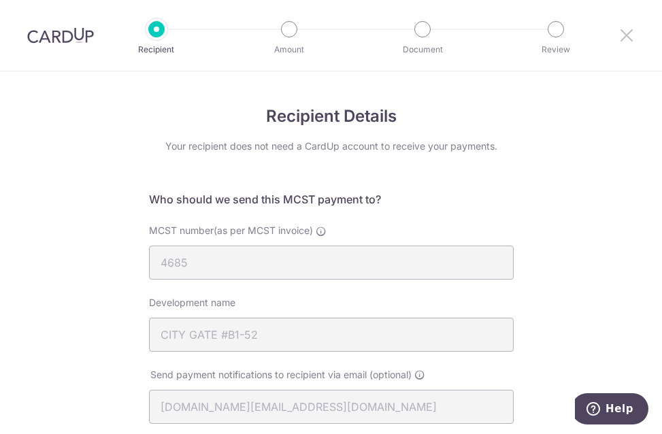
click at [628, 37] on icon at bounding box center [627, 35] width 16 height 17
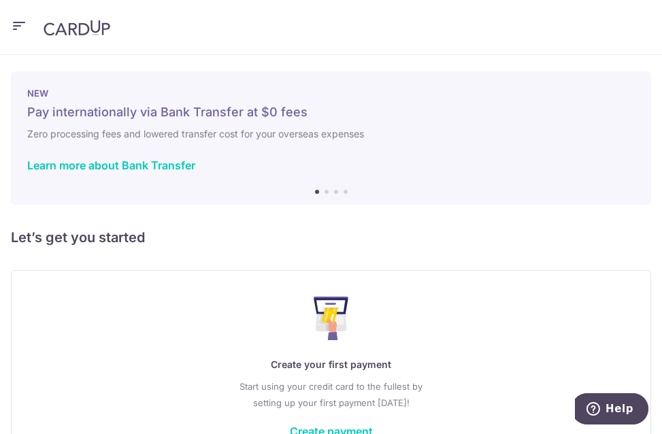
scroll to position [93, 0]
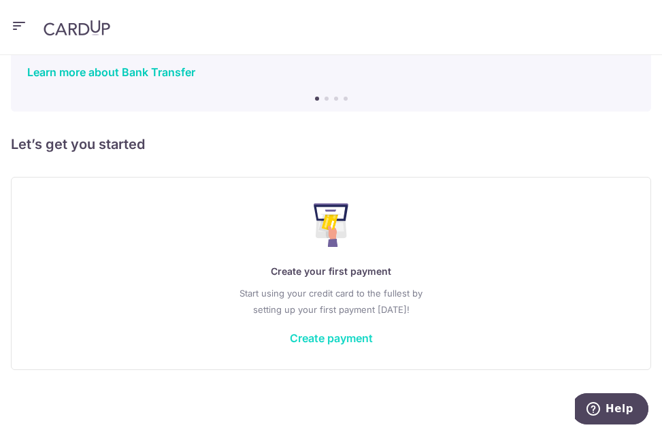
click at [344, 338] on link "Create payment" at bounding box center [331, 338] width 83 height 14
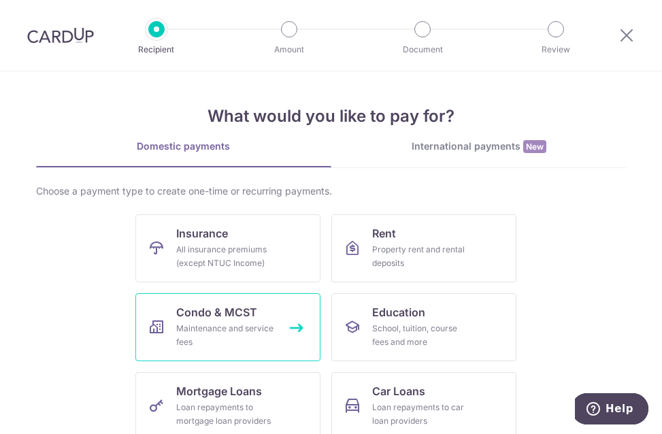
click at [248, 333] on div "Maintenance and service fees" at bounding box center [225, 335] width 98 height 27
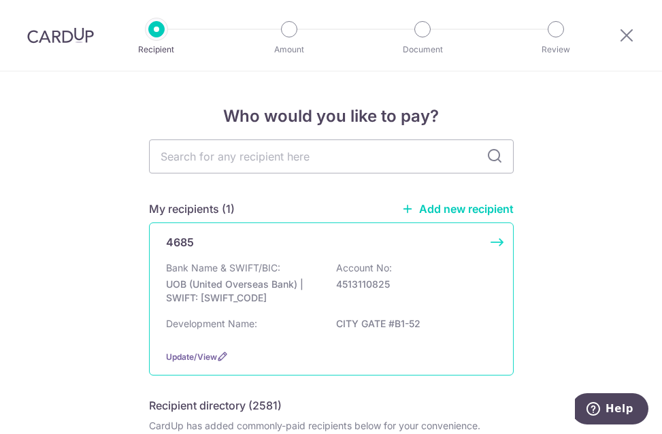
click at [496, 244] on div "4685 Bank Name & SWIFT/BIC: UOB (United Overseas Bank) | SWIFT: UOVBSGSGXXX Acc…" at bounding box center [331, 299] width 365 height 153
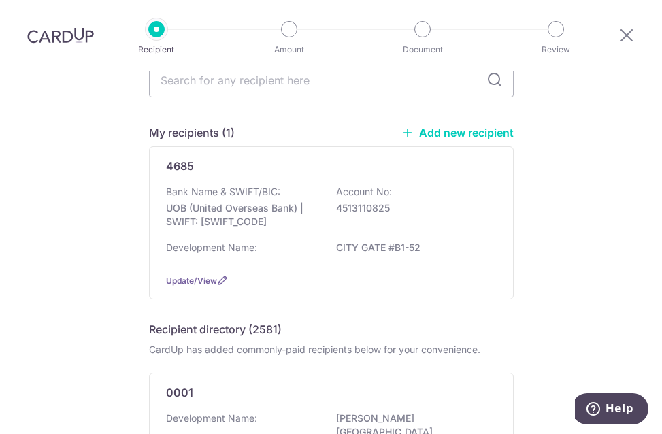
scroll to position [68, 0]
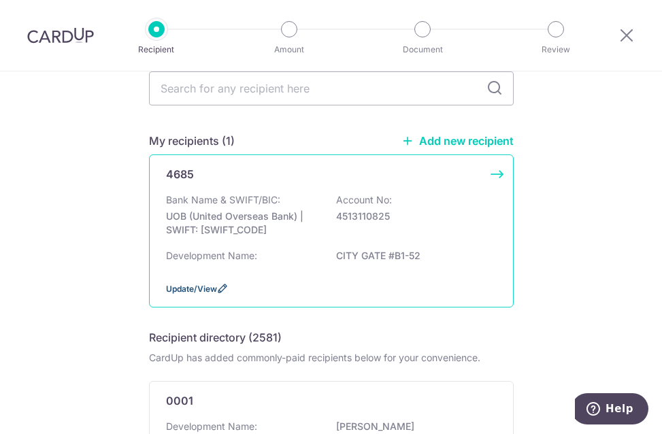
click at [217, 287] on icon at bounding box center [222, 288] width 11 height 11
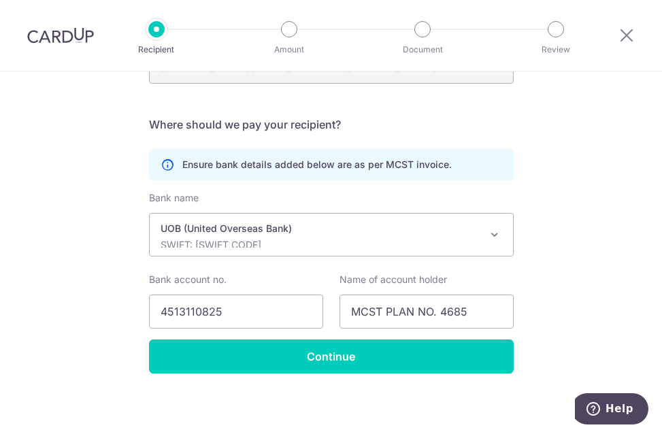
scroll to position [344, 0]
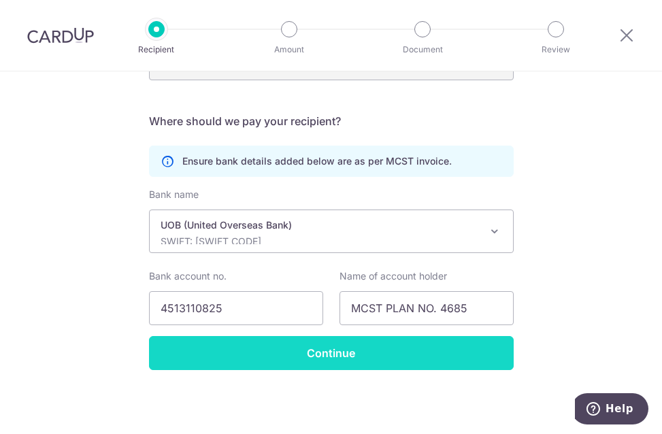
click at [366, 363] on input "Continue" at bounding box center [331, 353] width 365 height 34
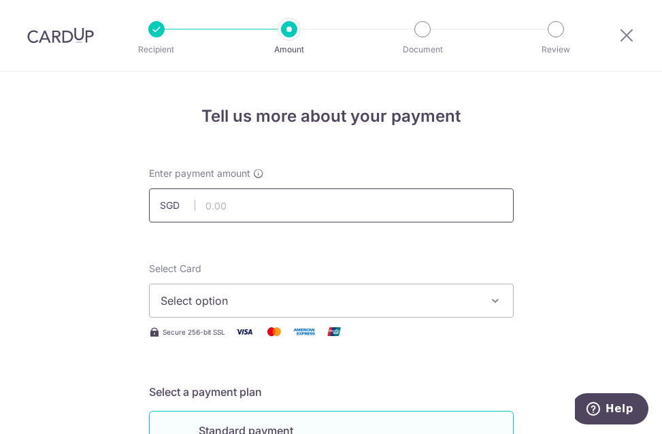
click at [248, 205] on input "text" at bounding box center [331, 206] width 365 height 34
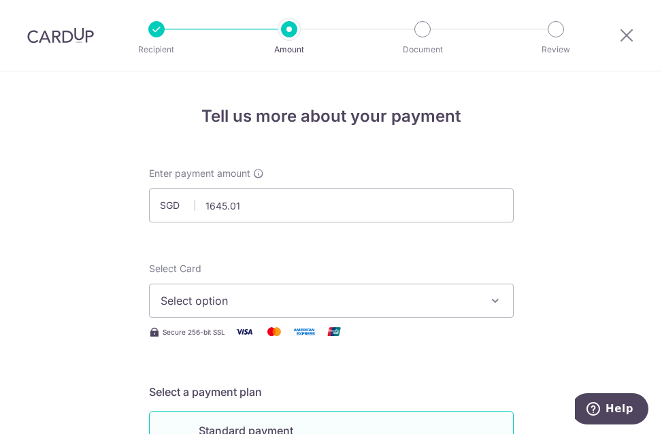
type input "1,645.01"
click at [457, 288] on button "Select option" at bounding box center [331, 301] width 365 height 34
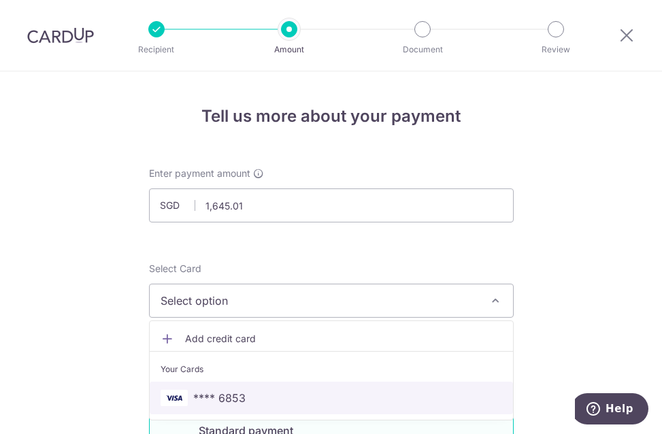
click at [248, 392] on span "**** 6853" at bounding box center [332, 398] width 342 height 16
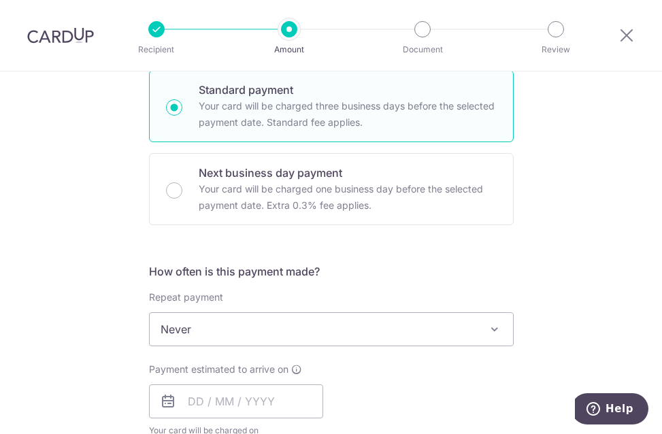
scroll to position [545, 0]
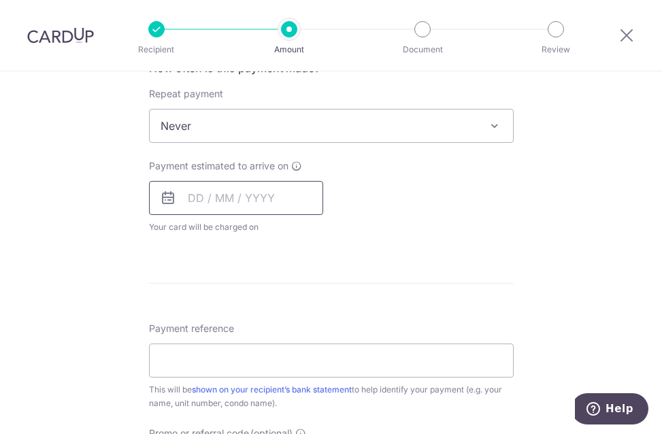
click at [195, 204] on input "text" at bounding box center [236, 198] width 174 height 34
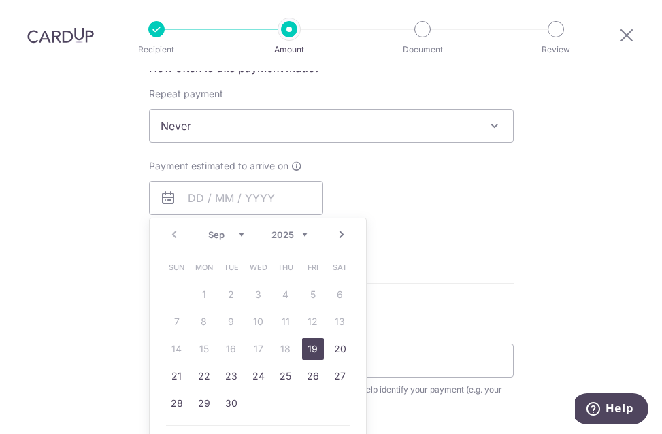
click at [310, 344] on link "19" at bounding box center [313, 349] width 22 height 22
type input "[DATE]"
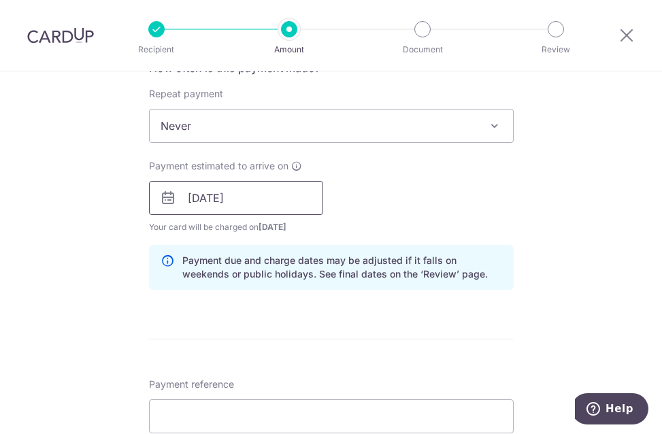
click at [233, 206] on input "[DATE]" at bounding box center [236, 198] width 174 height 34
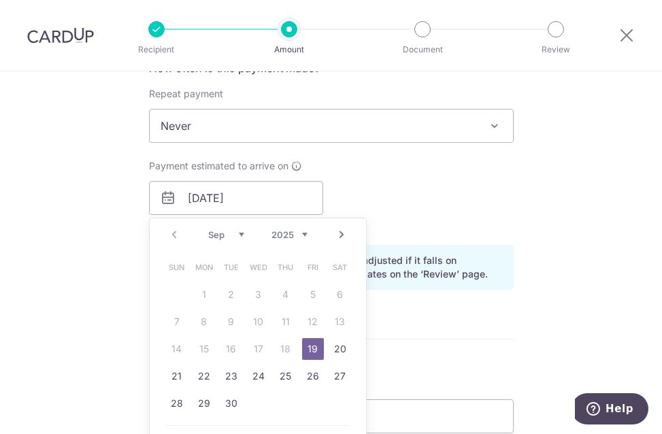
click at [222, 347] on table "Sun Mon Tue Wed Thu Fri Sat 1 2 3 4 5 6 7 8 9 10 11 12 13 14 15 16 17 18 19 20 …" at bounding box center [258, 335] width 191 height 163
click at [272, 346] on table "Sun Mon Tue Wed Thu Fri Sat 1 2 3 4 5 6 7 8 9 10 11 12 13 14 15 16 17 18 19 20 …" at bounding box center [258, 335] width 191 height 163
click at [284, 346] on table "Sun Mon Tue Wed Thu Fri Sat 1 2 3 4 5 6 7 8 9 10 11 12 13 14 15 16 17 18 19 20 …" at bounding box center [258, 335] width 191 height 163
click at [302, 346] on link "19" at bounding box center [313, 349] width 22 height 22
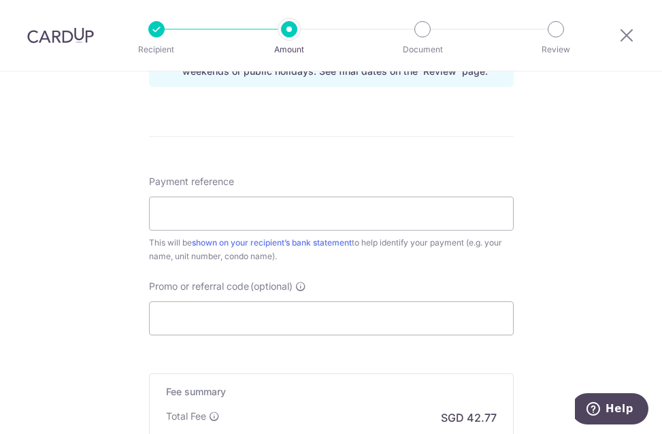
scroll to position [749, 0]
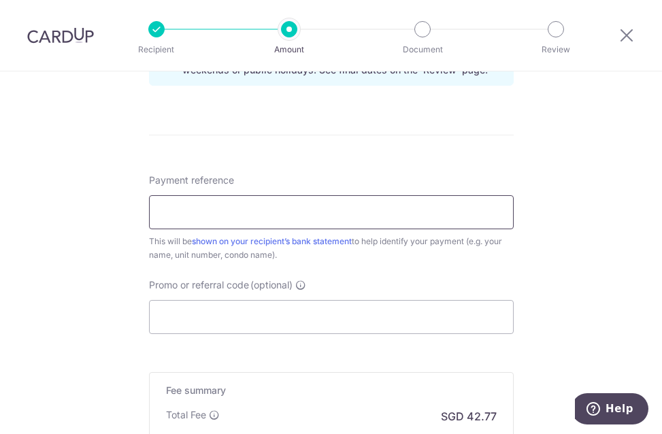
click at [261, 214] on input "Payment reference" at bounding box center [331, 212] width 365 height 34
type input "CITYGATE BLK371 B01-52"
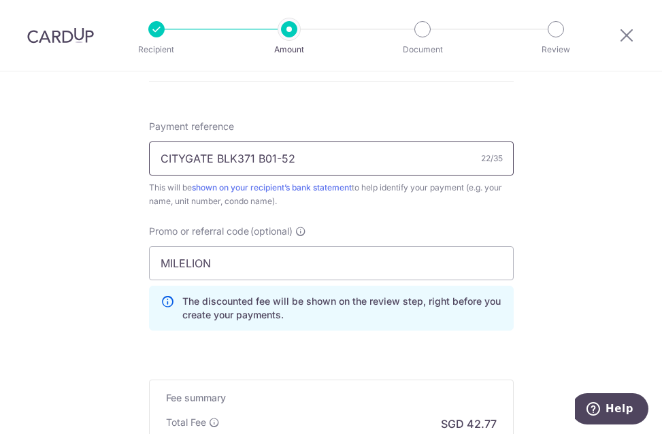
scroll to position [826, 0]
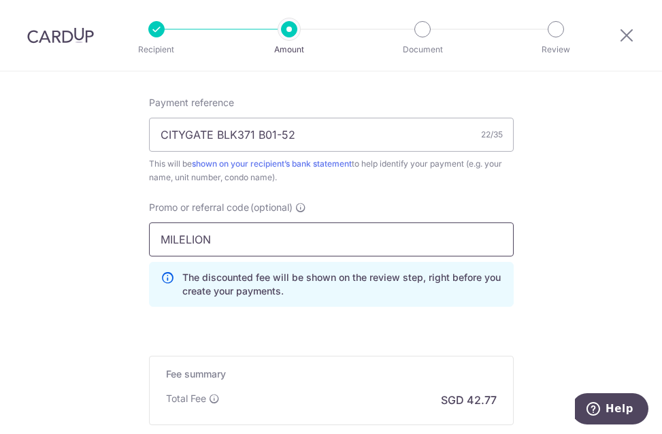
click at [231, 244] on input "MILELION" at bounding box center [331, 240] width 365 height 34
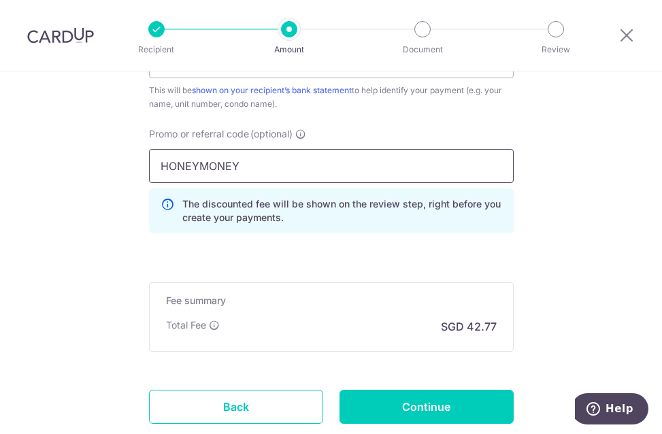
scroll to position [962, 0]
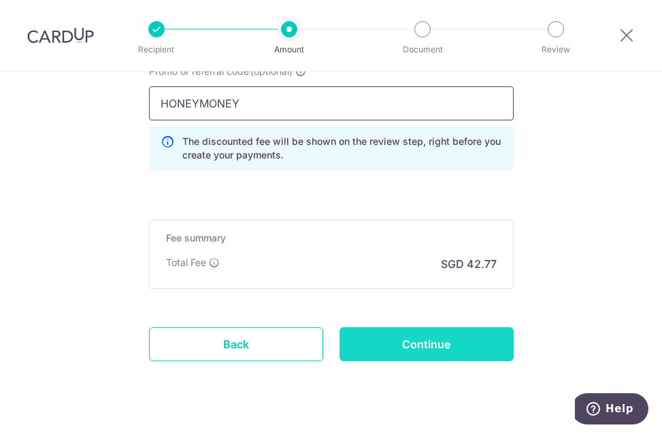
type input "HONEYMONEY"
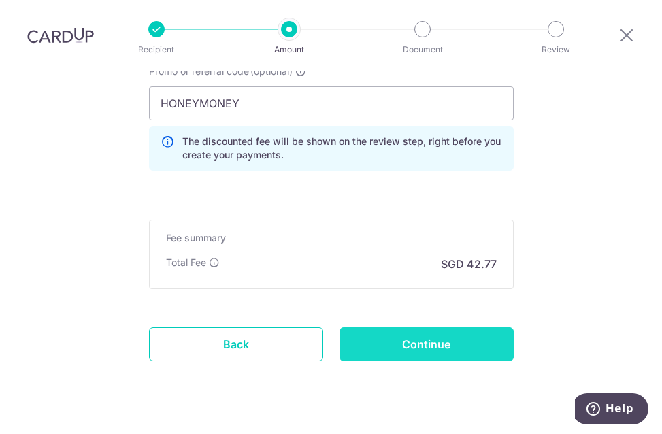
click at [404, 351] on input "Continue" at bounding box center [427, 344] width 174 height 34
type input "Create Schedule"
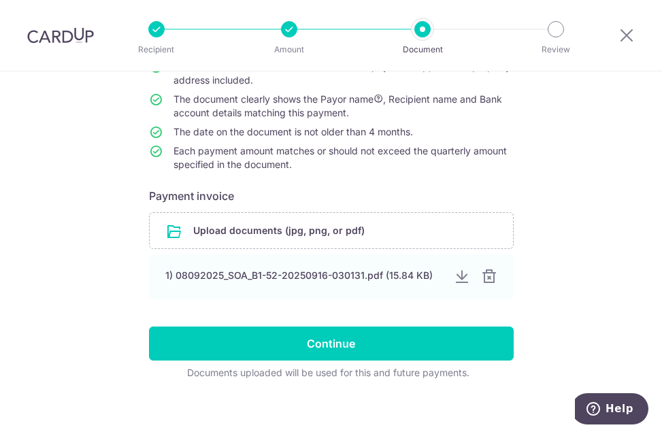
scroll to position [161, 0]
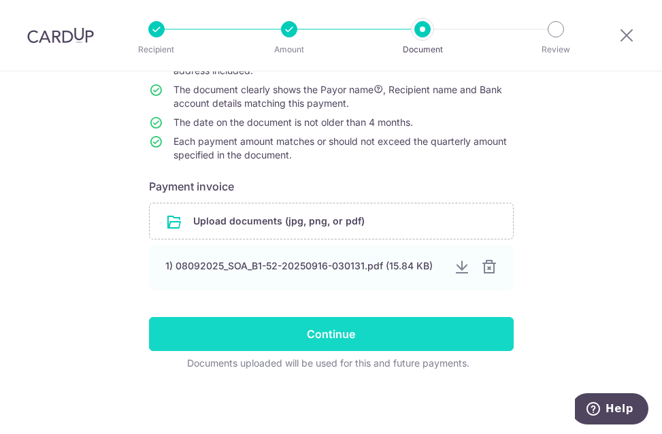
click at [383, 336] on input "Continue" at bounding box center [331, 334] width 365 height 34
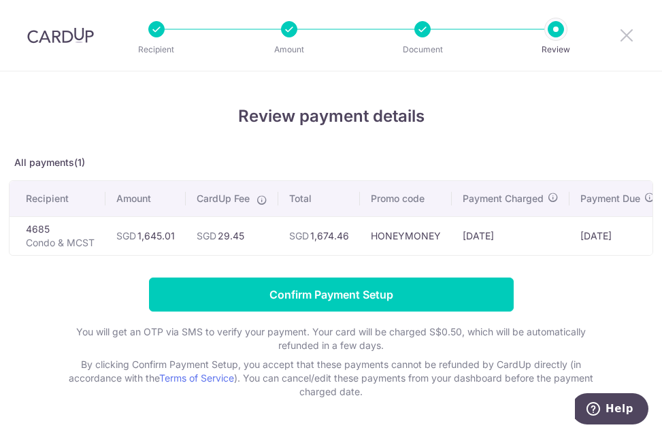
click at [635, 39] on icon at bounding box center [627, 35] width 16 height 17
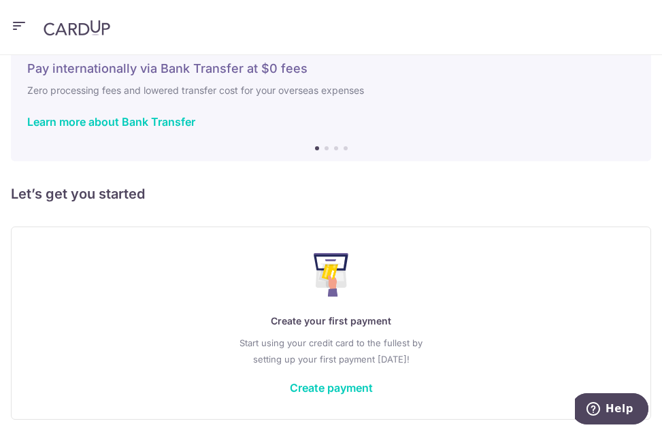
scroll to position [93, 0]
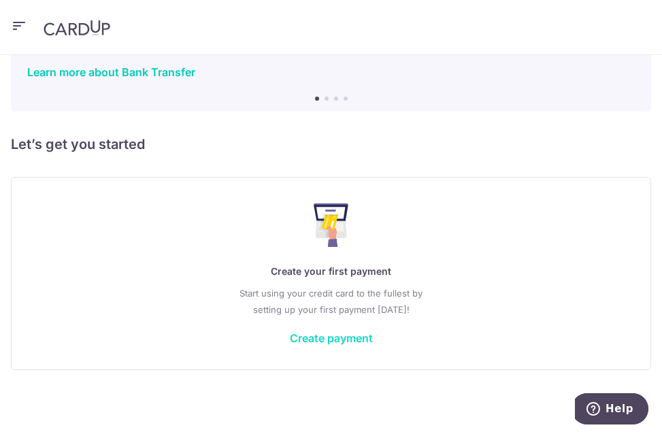
click at [320, 331] on link "Create payment" at bounding box center [331, 338] width 83 height 14
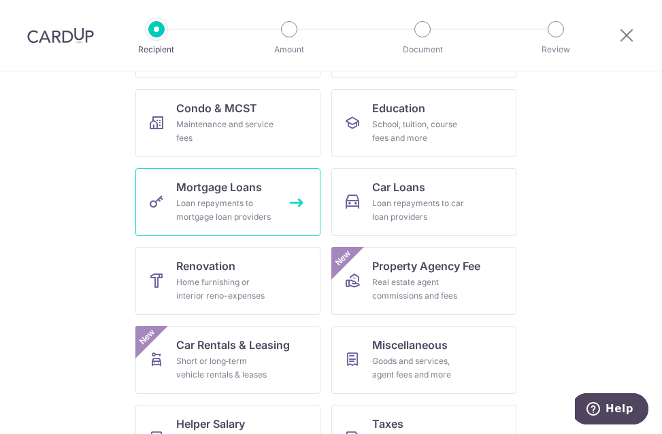
scroll to position [68, 0]
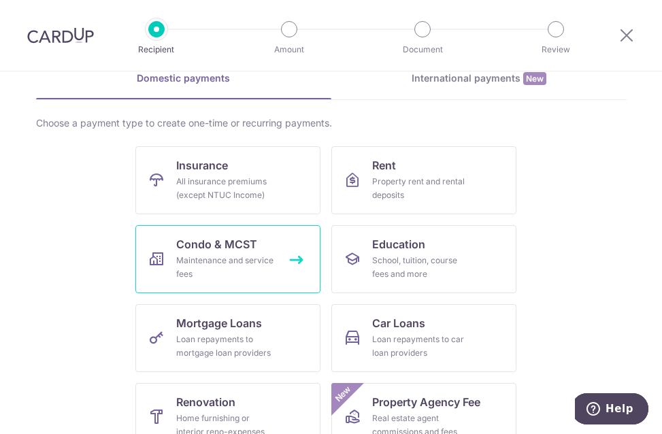
click at [229, 261] on div "Maintenance and service fees" at bounding box center [225, 267] width 98 height 27
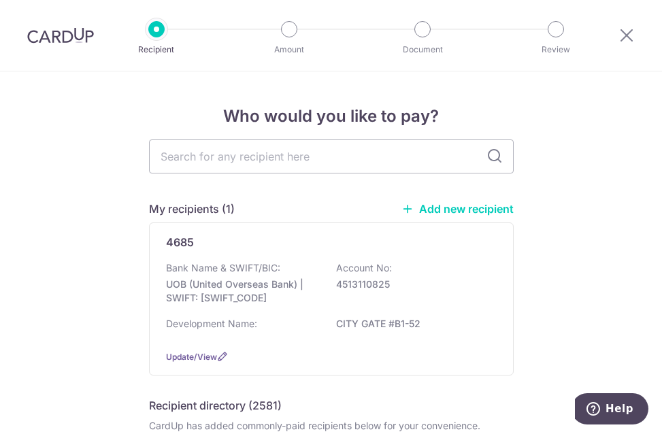
click at [216, 210] on h5 "My recipients (1)" at bounding box center [192, 209] width 86 height 16
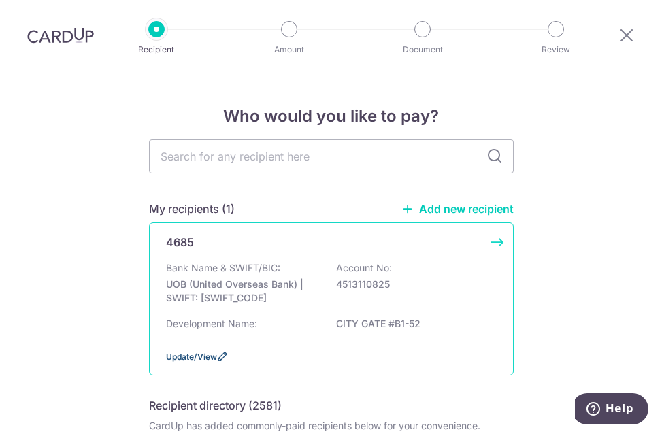
click at [213, 352] on link "Update/View" at bounding box center [191, 357] width 51 height 10
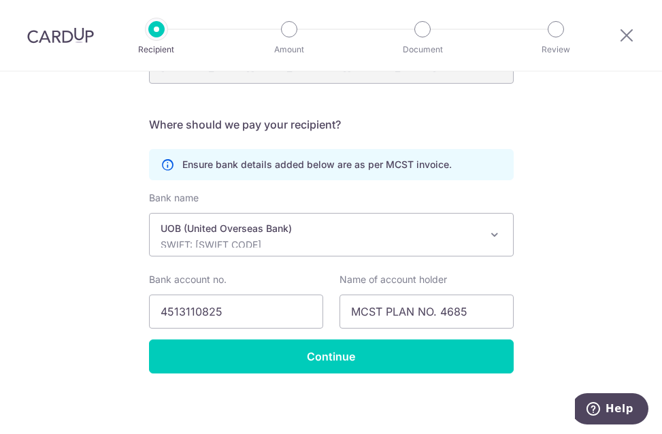
scroll to position [344, 0]
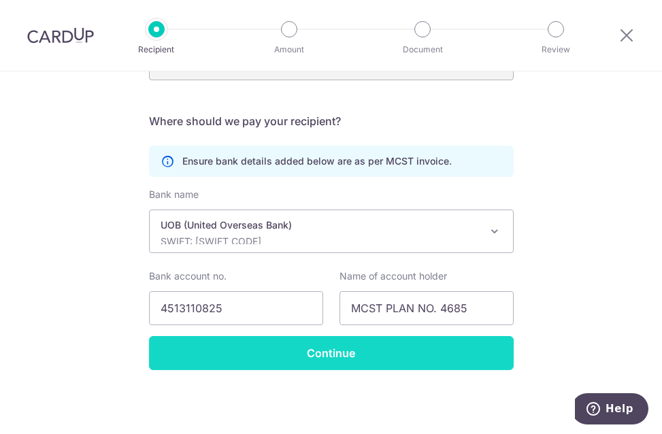
click at [361, 352] on input "Continue" at bounding box center [331, 353] width 365 height 34
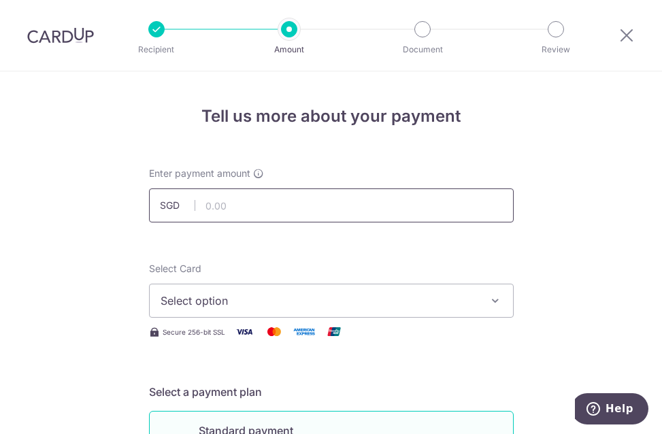
click at [303, 209] on input "text" at bounding box center [331, 206] width 365 height 34
type input "1,645.01"
type input "CITYGATE BLK371 B01-52"
type input "HONEYMONEY"
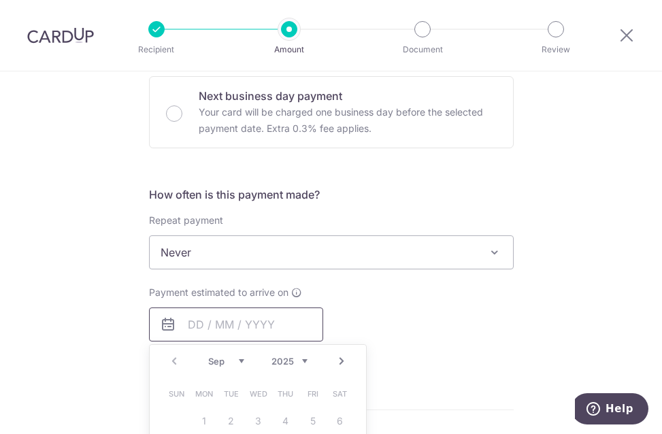
type input "1,645.01"
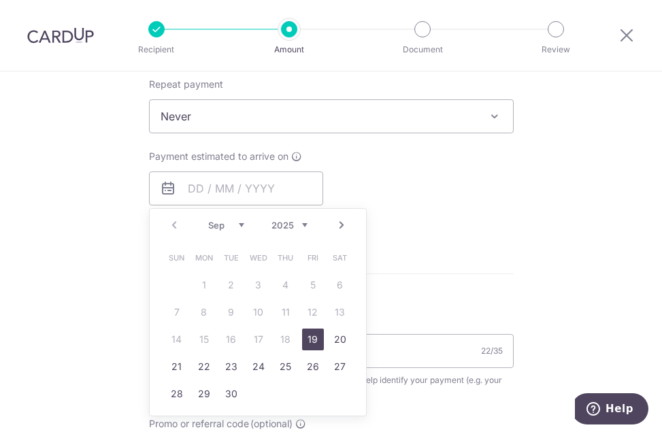
click at [308, 346] on link "19" at bounding box center [313, 340] width 22 height 22
type input "[DATE]"
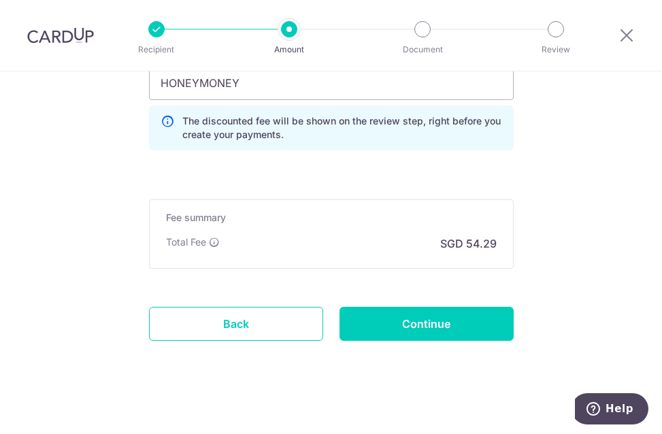
scroll to position [992, 0]
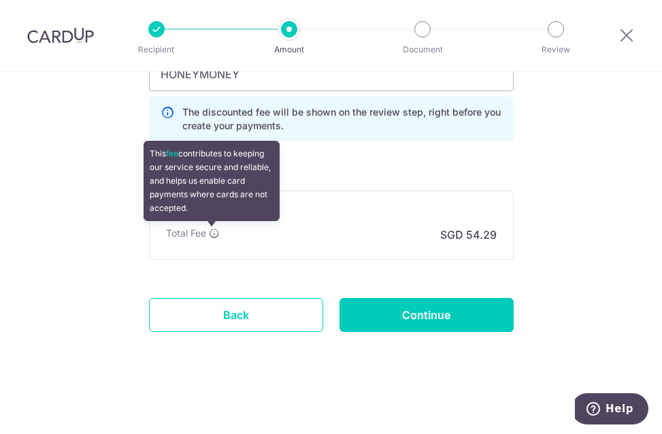
click at [214, 236] on icon at bounding box center [214, 233] width 11 height 11
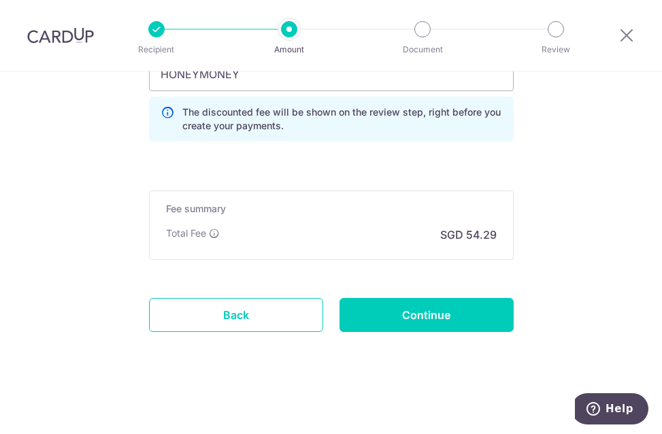
click at [355, 249] on div "Fee summary Base fee Extend fee Next-day fee Total Fee SGD 54.29" at bounding box center [331, 225] width 365 height 69
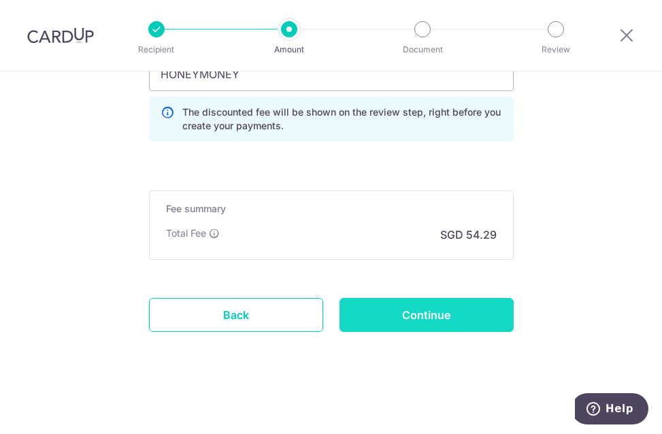
click at [402, 308] on input "Continue" at bounding box center [427, 315] width 174 height 34
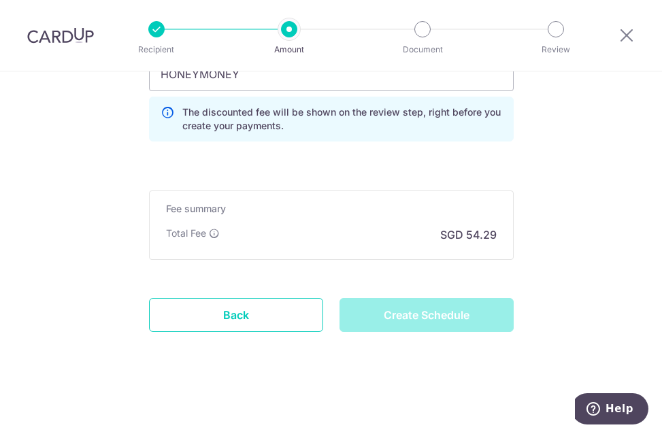
type input "Create Schedule"
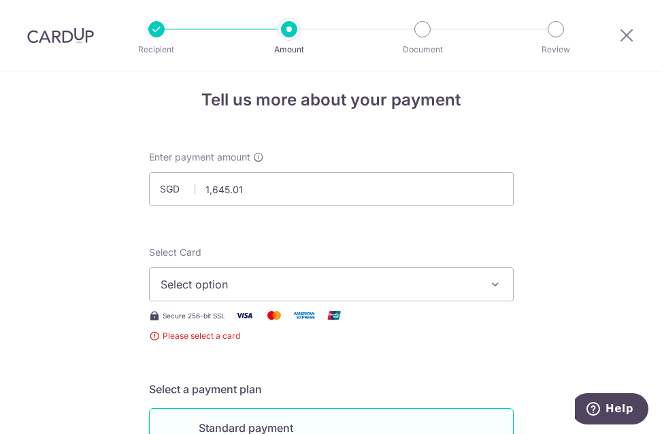
scroll to position [2, 0]
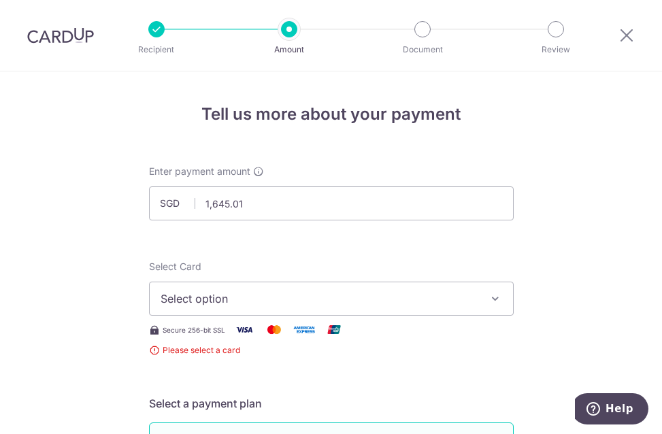
click at [381, 297] on span "Select option" at bounding box center [319, 299] width 317 height 16
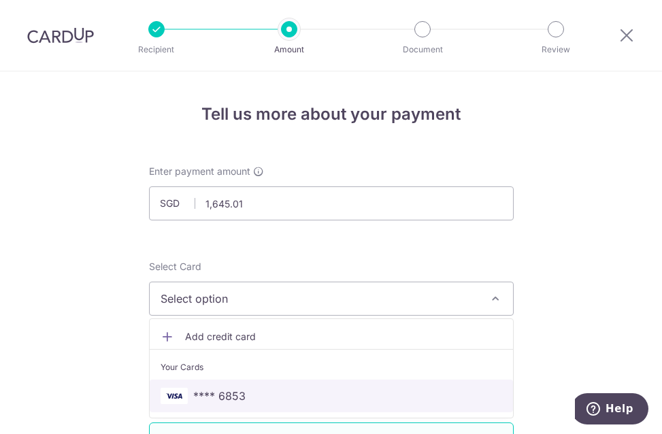
click at [247, 399] on span "**** 6853" at bounding box center [332, 396] width 342 height 16
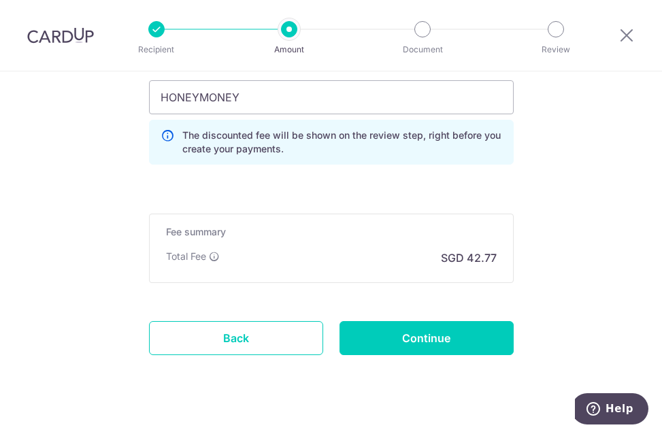
scroll to position [992, 0]
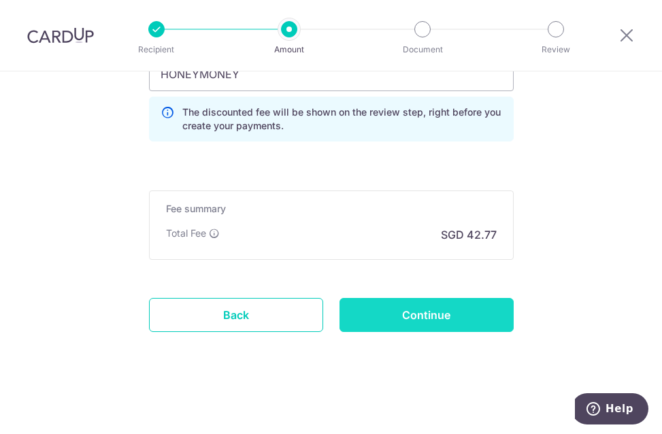
click at [430, 321] on input "Continue" at bounding box center [427, 315] width 174 height 34
type input "Create Schedule"
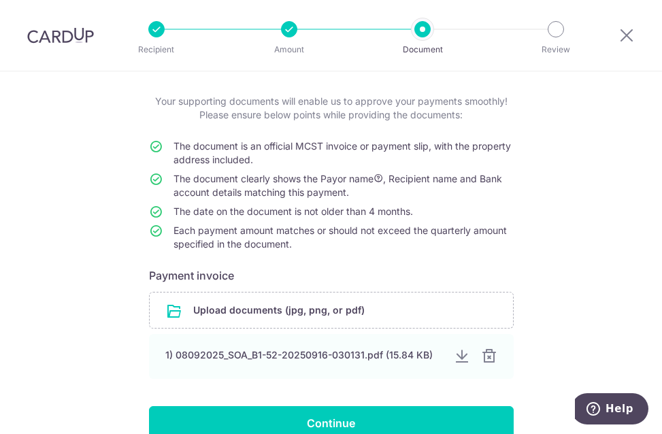
scroll to position [161, 0]
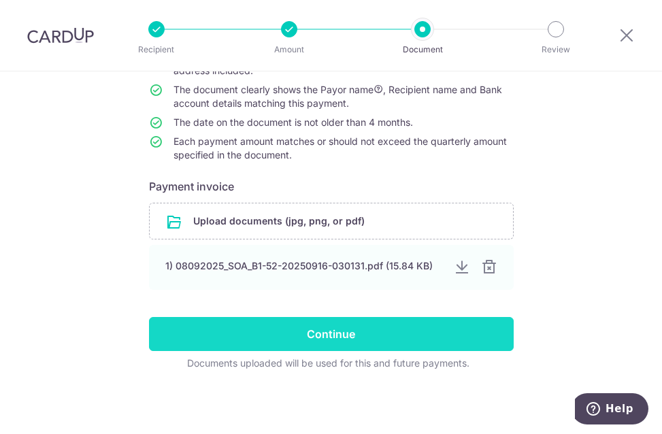
click at [358, 339] on input "Continue" at bounding box center [331, 334] width 365 height 34
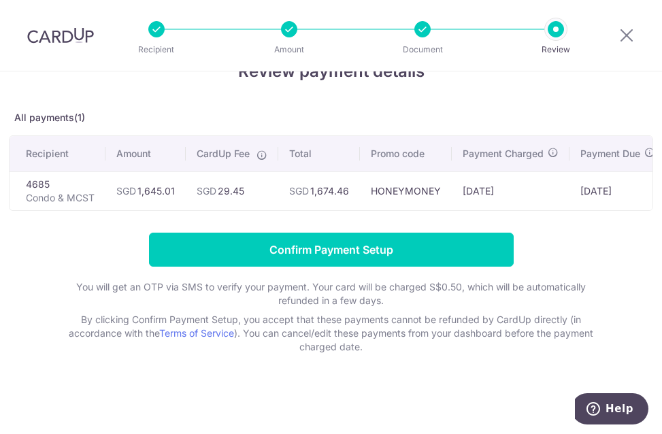
scroll to position [52, 0]
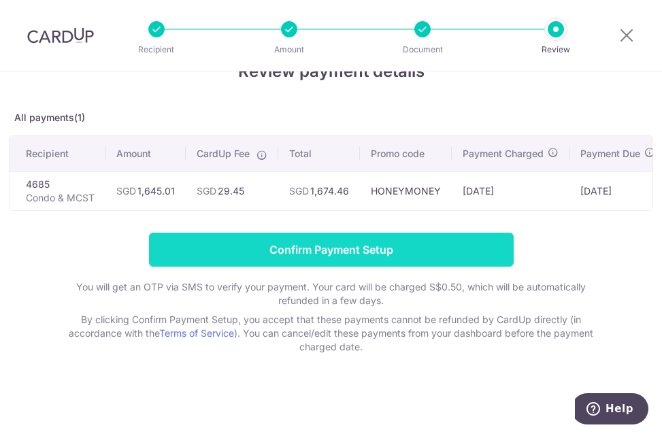
click at [346, 255] on input "Confirm Payment Setup" at bounding box center [331, 250] width 365 height 34
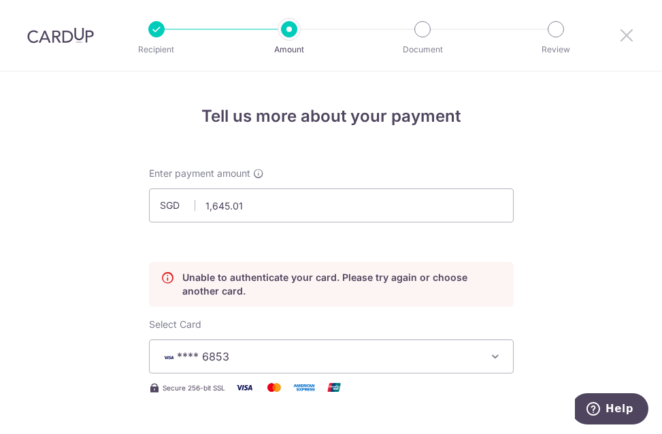
drag, startPoint x: 632, startPoint y: 30, endPoint x: 405, endPoint y: 67, distance: 230.3
click at [632, 30] on icon at bounding box center [627, 35] width 16 height 17
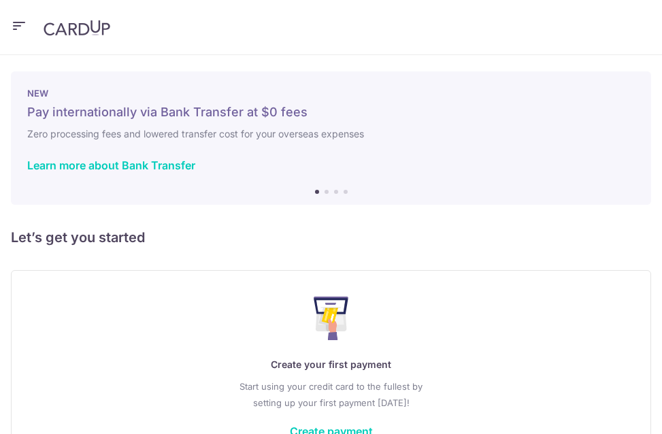
click at [16, 27] on icon "button" at bounding box center [19, 26] width 16 height 17
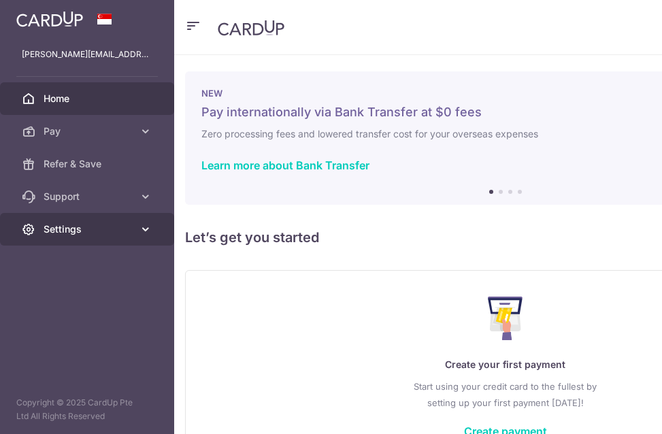
click at [47, 224] on span "Settings" at bounding box center [89, 230] width 90 height 14
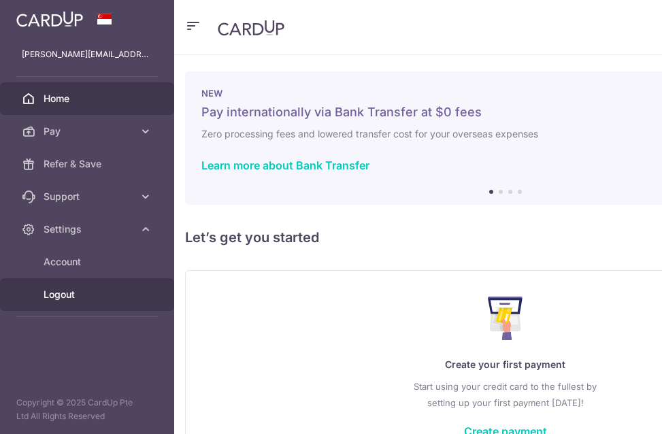
click at [48, 294] on span "Logout" at bounding box center [89, 295] width 90 height 14
